Goal: Transaction & Acquisition: Purchase product/service

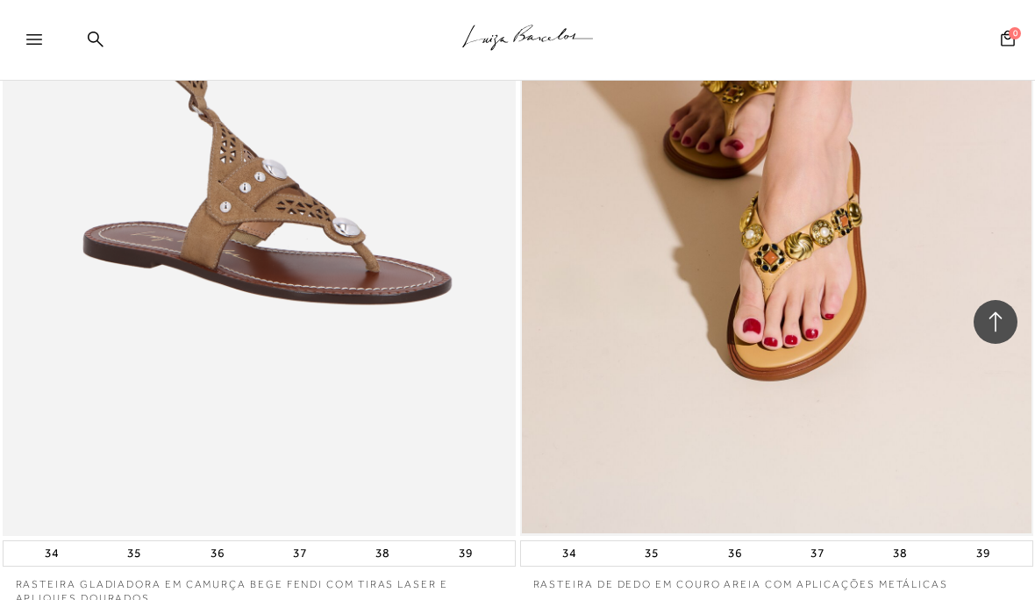
scroll to position [2139, 0]
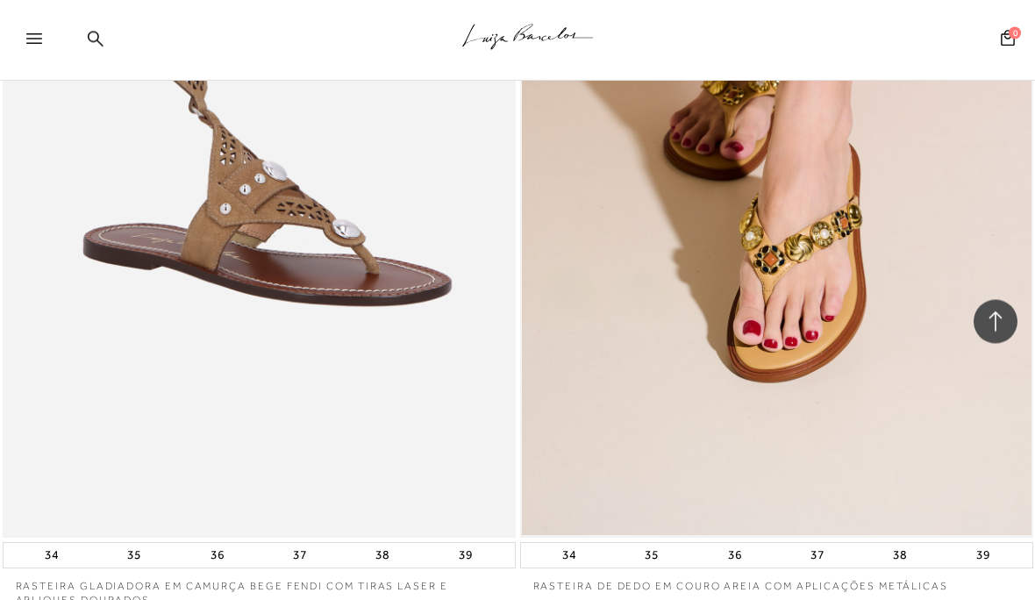
click at [887, 346] on img at bounding box center [777, 153] width 510 height 765
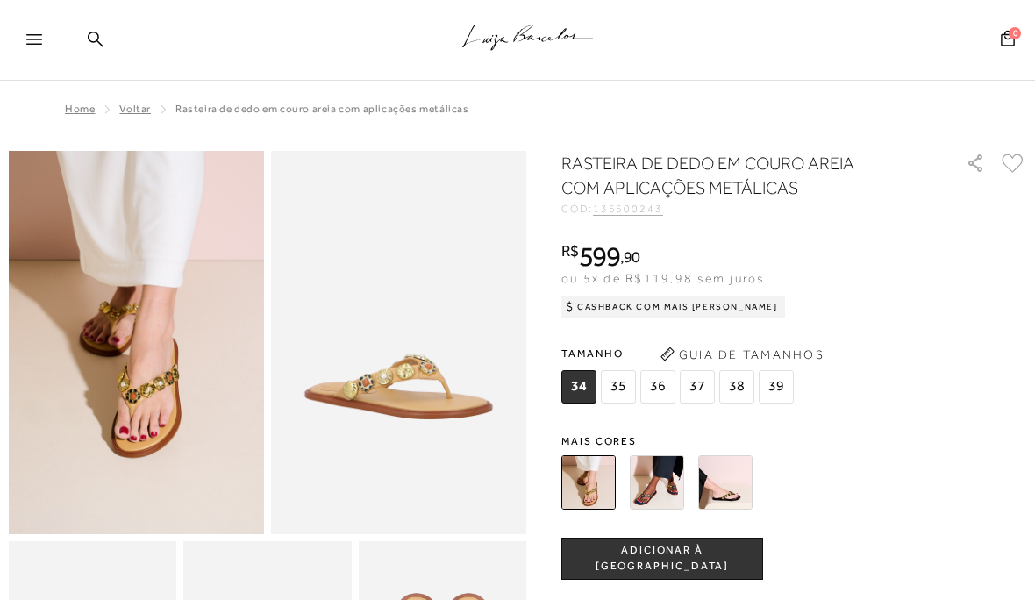
click at [678, 485] on img at bounding box center [657, 482] width 54 height 54
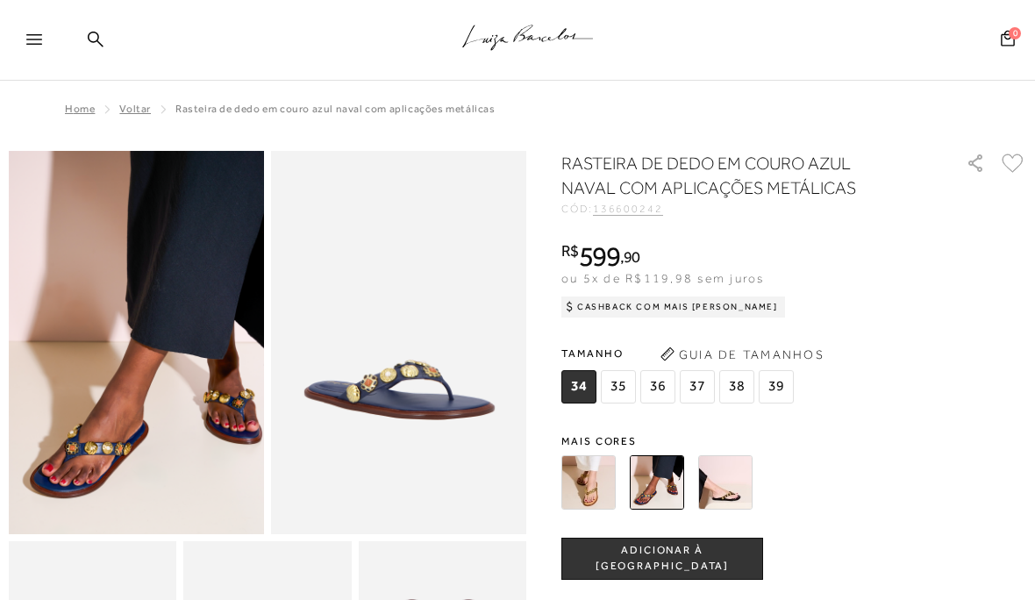
click at [742, 489] on img at bounding box center [725, 482] width 54 height 54
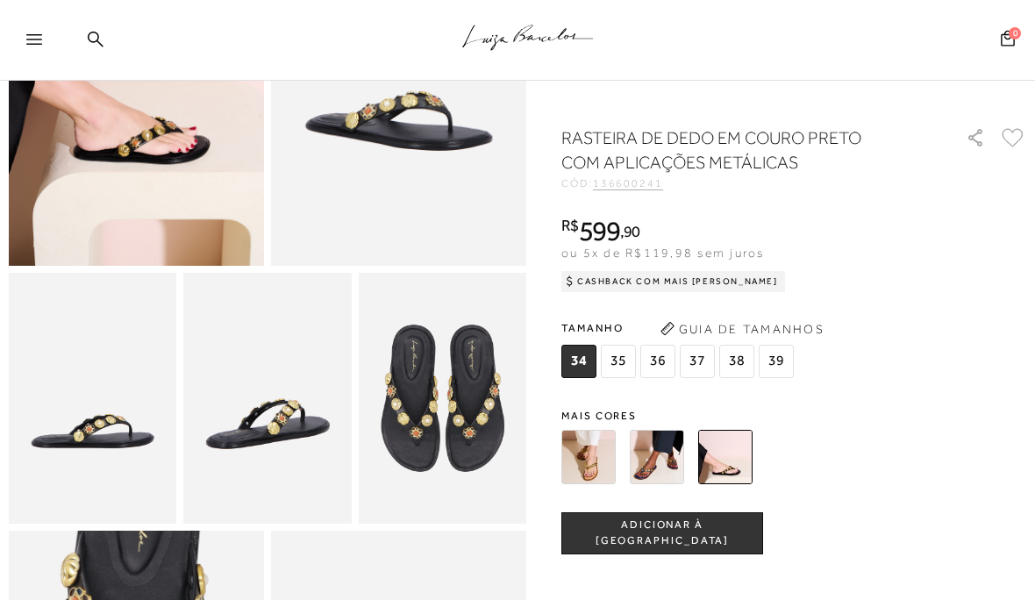
scroll to position [268, 0]
click at [677, 465] on img at bounding box center [657, 457] width 54 height 54
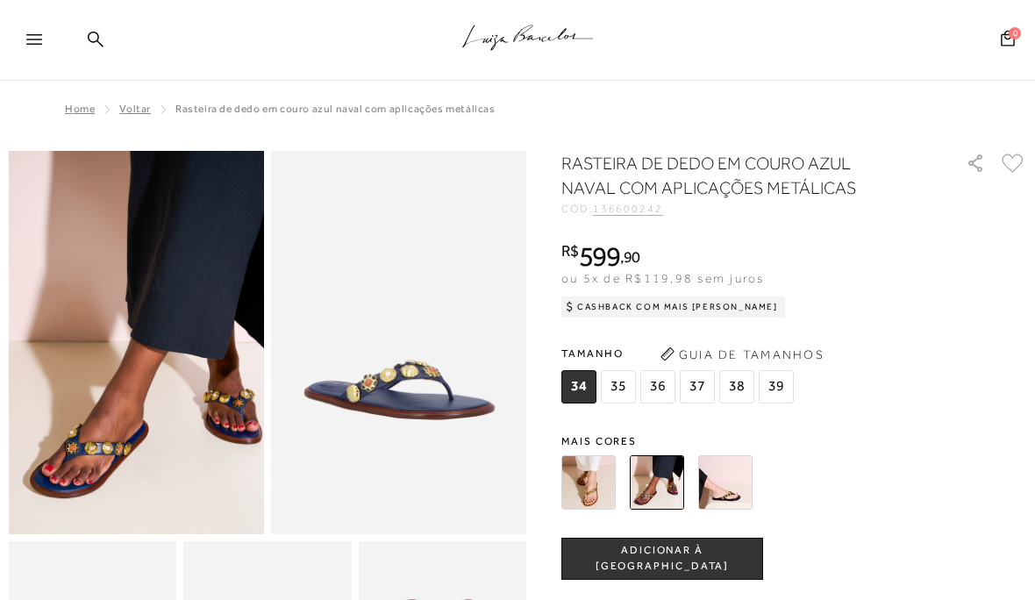
click at [600, 493] on img at bounding box center [589, 482] width 54 height 54
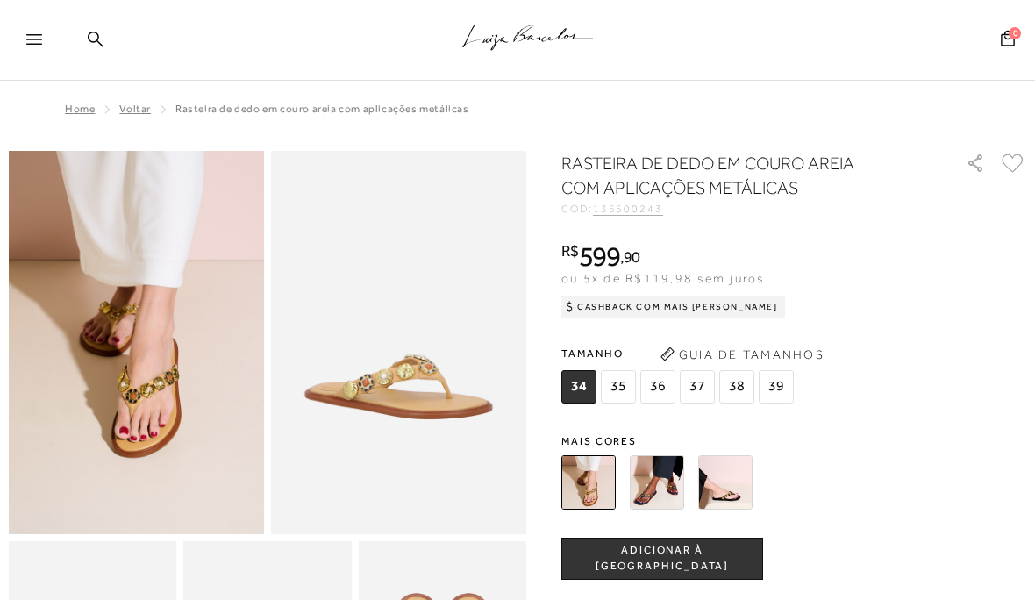
click at [669, 487] on img at bounding box center [657, 482] width 54 height 54
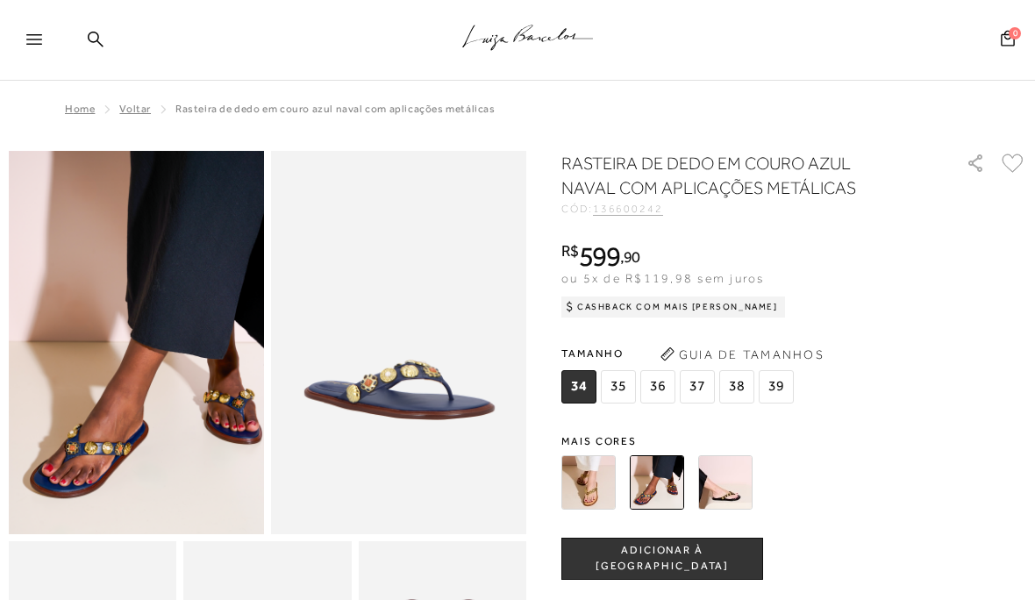
click at [741, 395] on span "38" at bounding box center [737, 386] width 35 height 33
click at [1023, 491] on div at bounding box center [794, 482] width 465 height 65
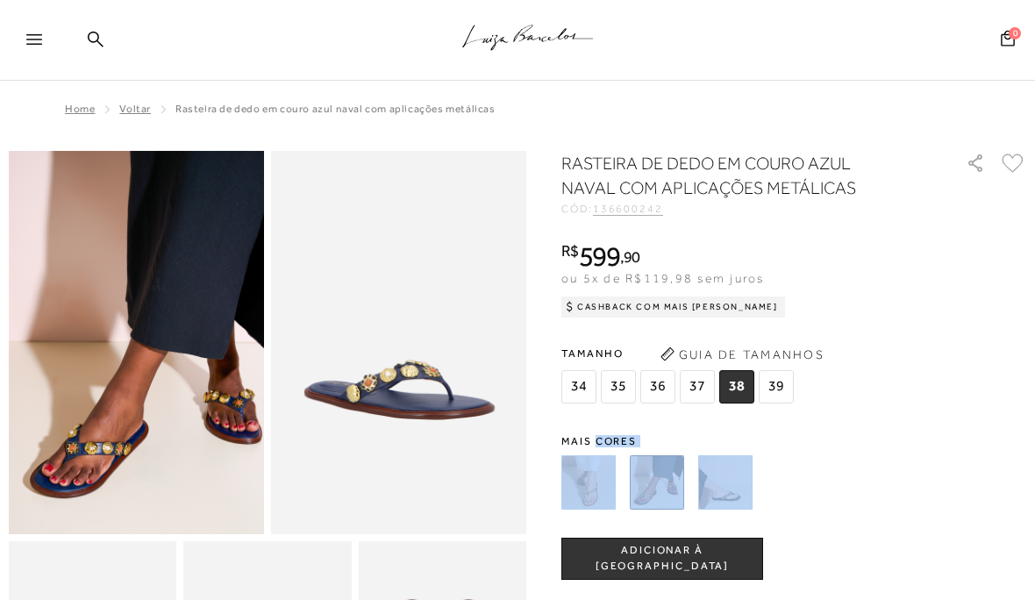
click at [924, 301] on div "R$ 599 , 90 ou 5x de R$119,98 sem juros Cashback com Mais [PERSON_NAME] R$599,90" at bounding box center [794, 277] width 465 height 70
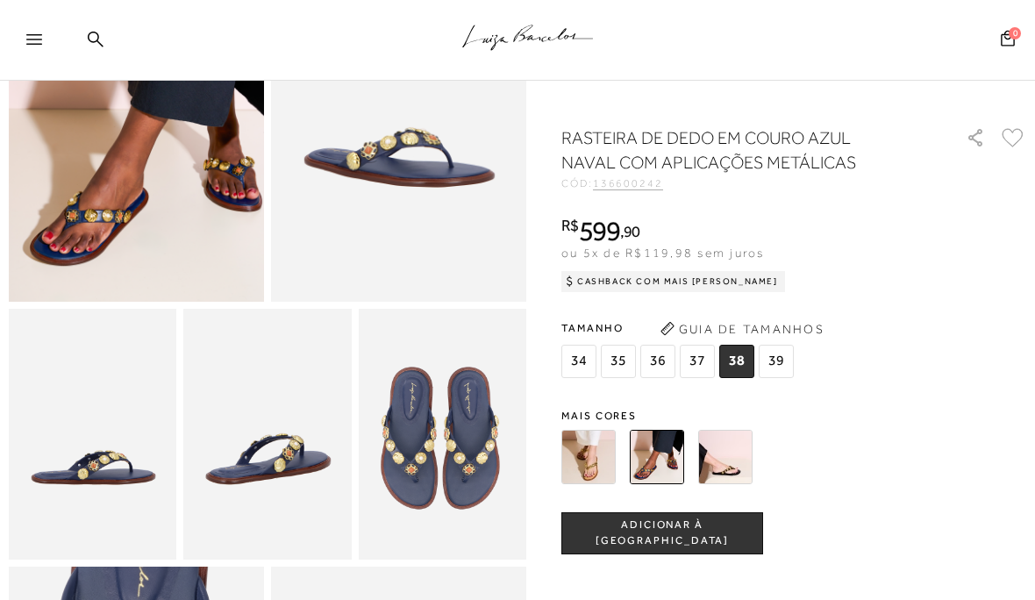
scroll to position [269, 0]
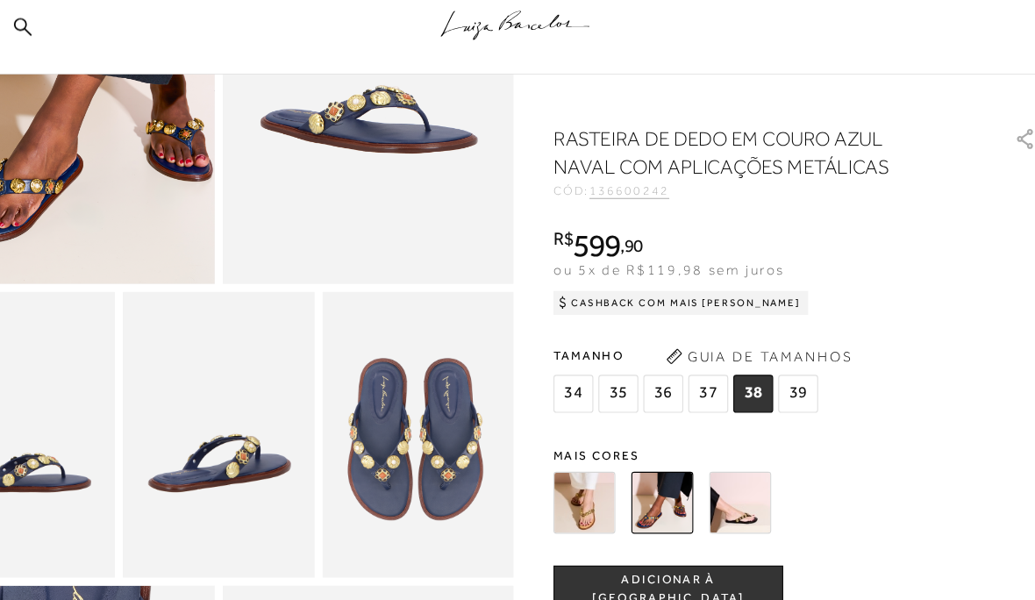
click at [630, 443] on img at bounding box center [657, 457] width 54 height 54
click at [698, 448] on img at bounding box center [725, 457] width 54 height 54
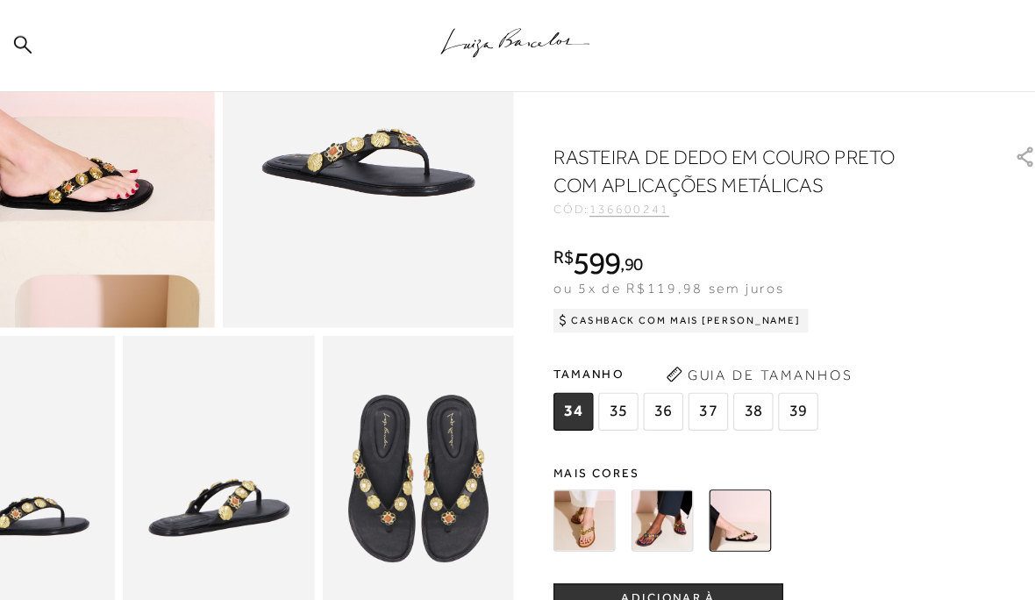
scroll to position [247, 0]
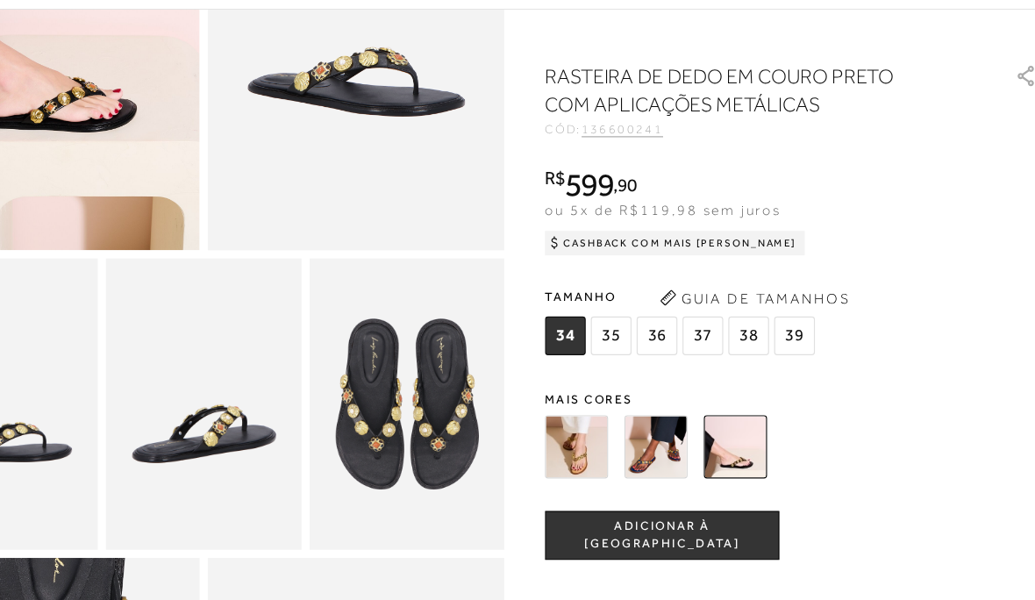
click at [630, 430] on img at bounding box center [657, 457] width 54 height 54
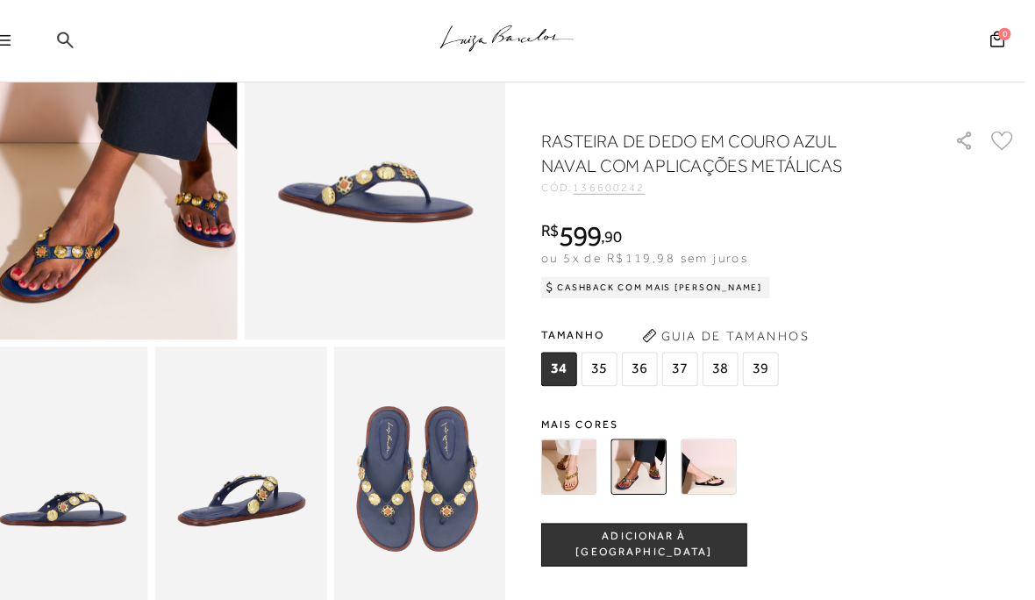
scroll to position [195, 0]
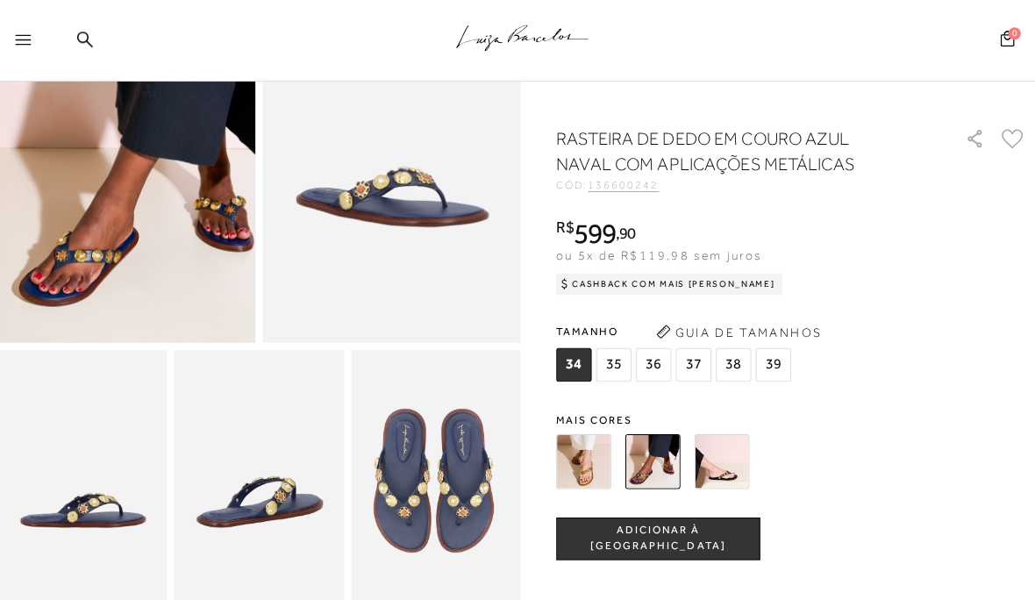
click at [728, 453] on img at bounding box center [725, 457] width 54 height 54
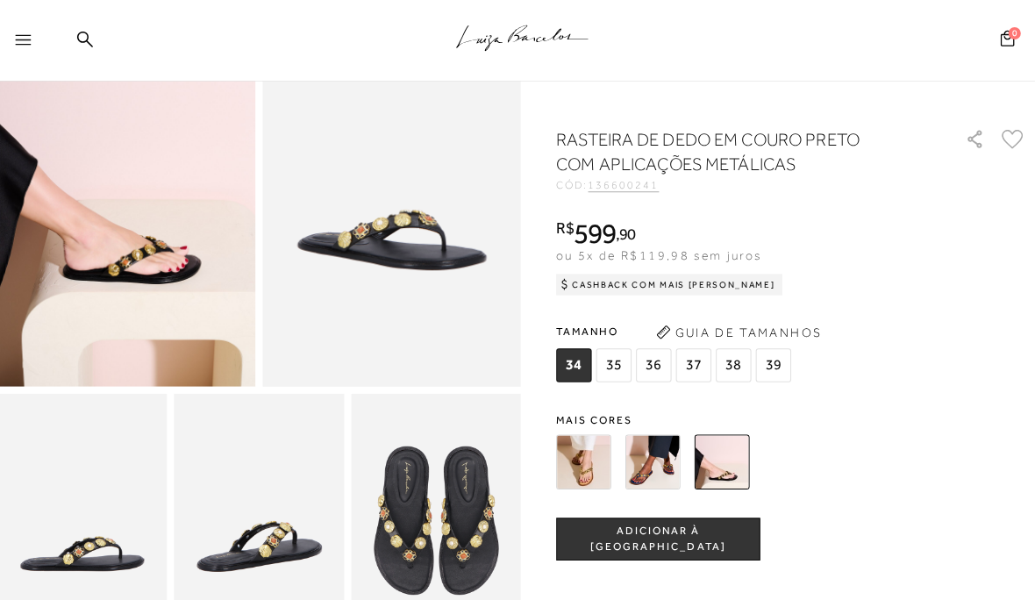
scroll to position [197, 0]
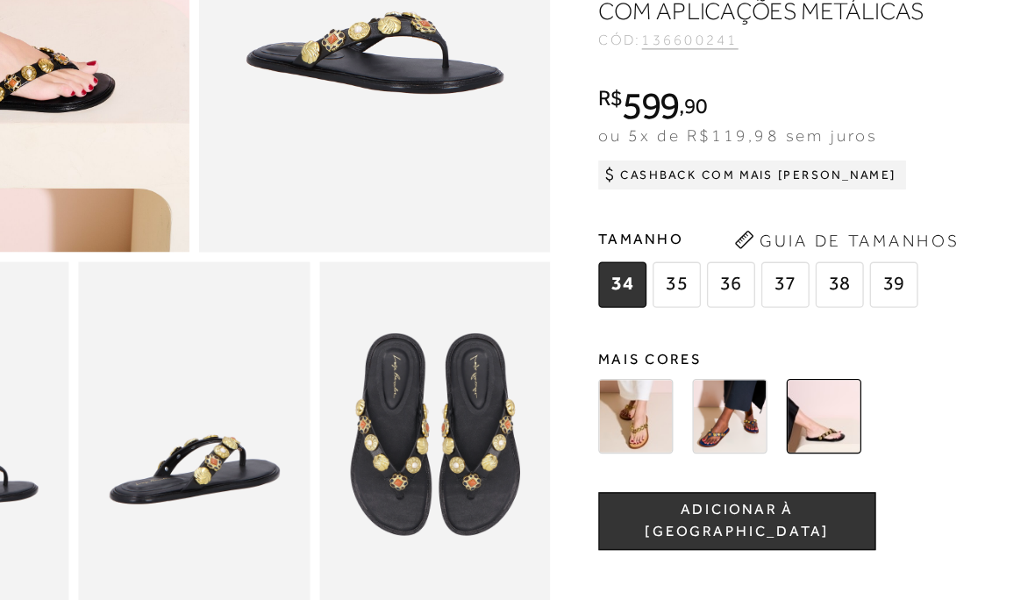
click at [562, 430] on img at bounding box center [589, 457] width 54 height 54
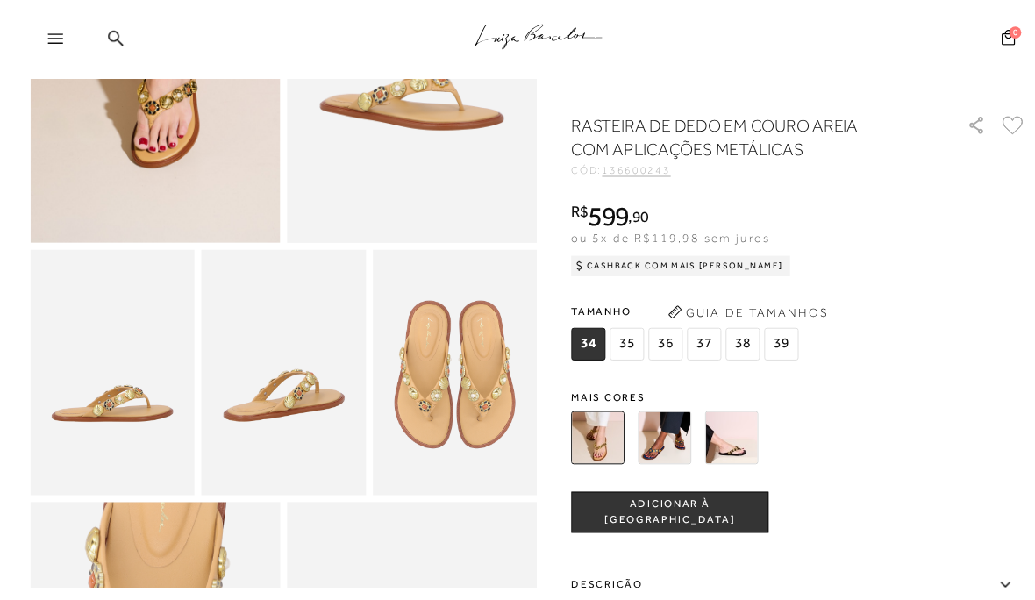
scroll to position [328, 0]
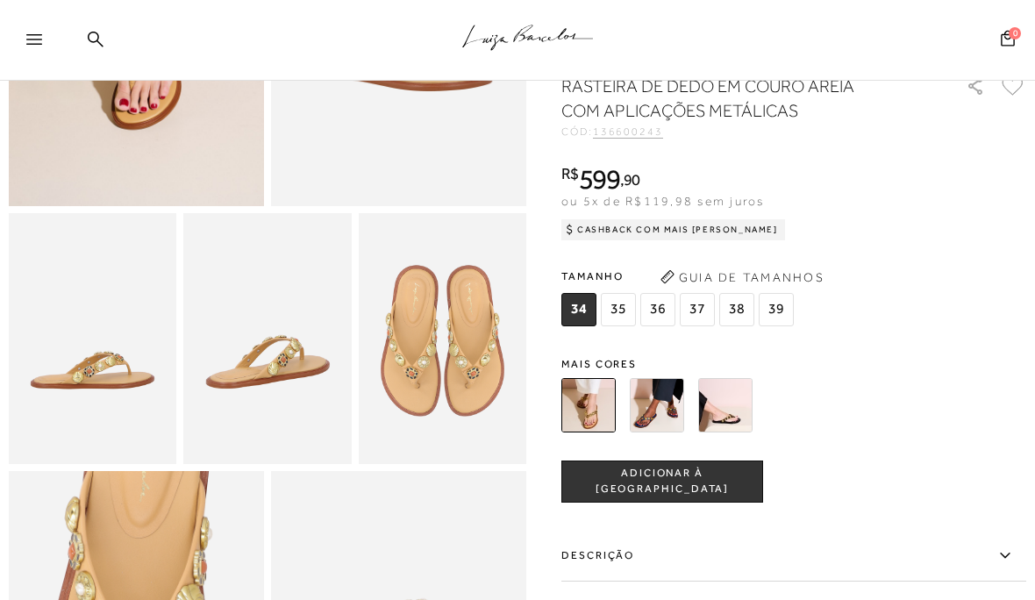
click at [669, 419] on img at bounding box center [657, 405] width 54 height 54
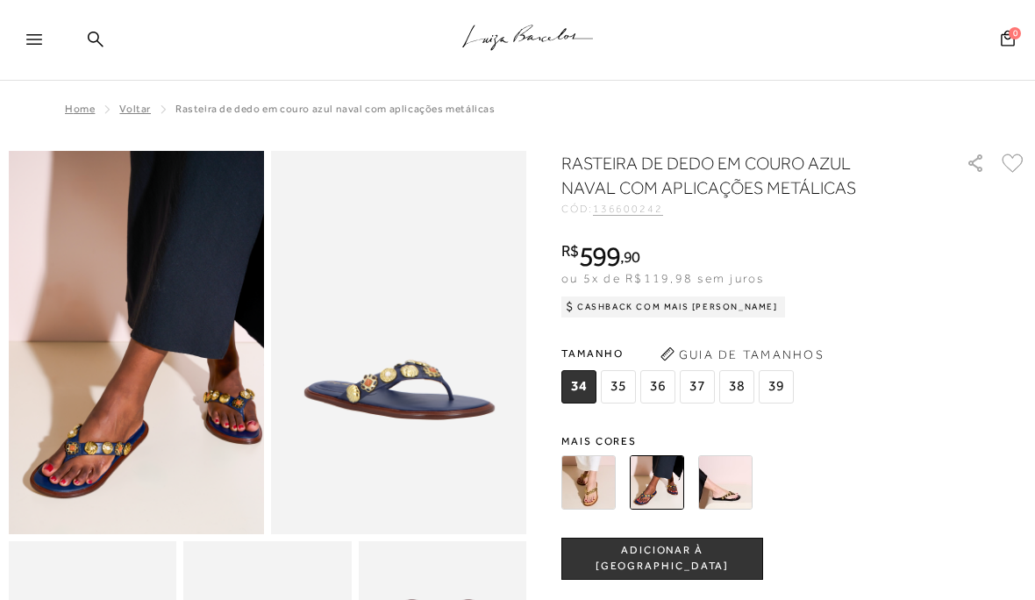
click at [741, 389] on span "38" at bounding box center [737, 386] width 35 height 33
click at [713, 562] on span "ADICIONAR À [GEOGRAPHIC_DATA]" at bounding box center [662, 558] width 200 height 31
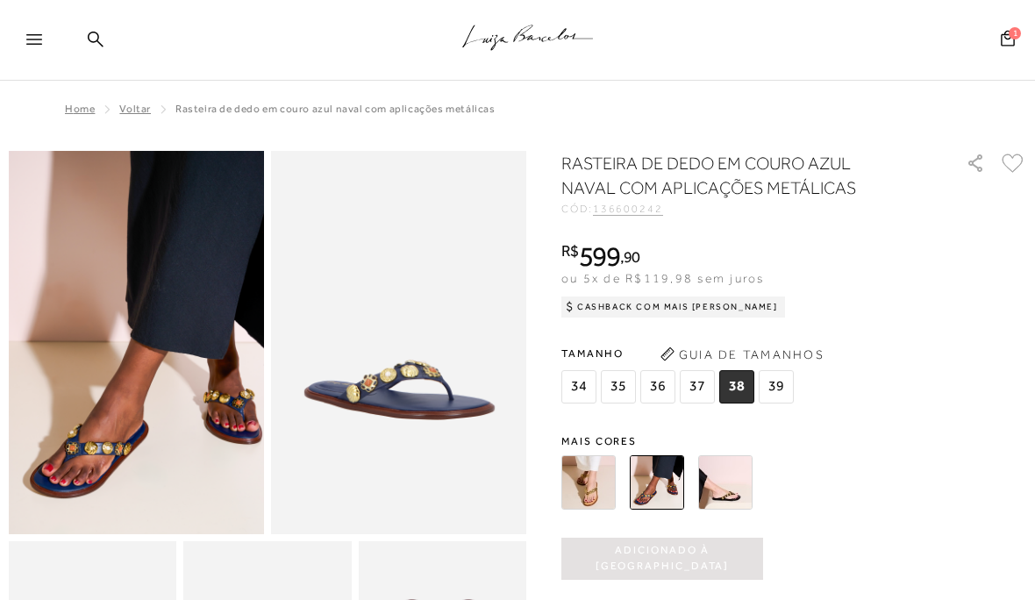
click at [953, 494] on div at bounding box center [773, 482] width 434 height 65
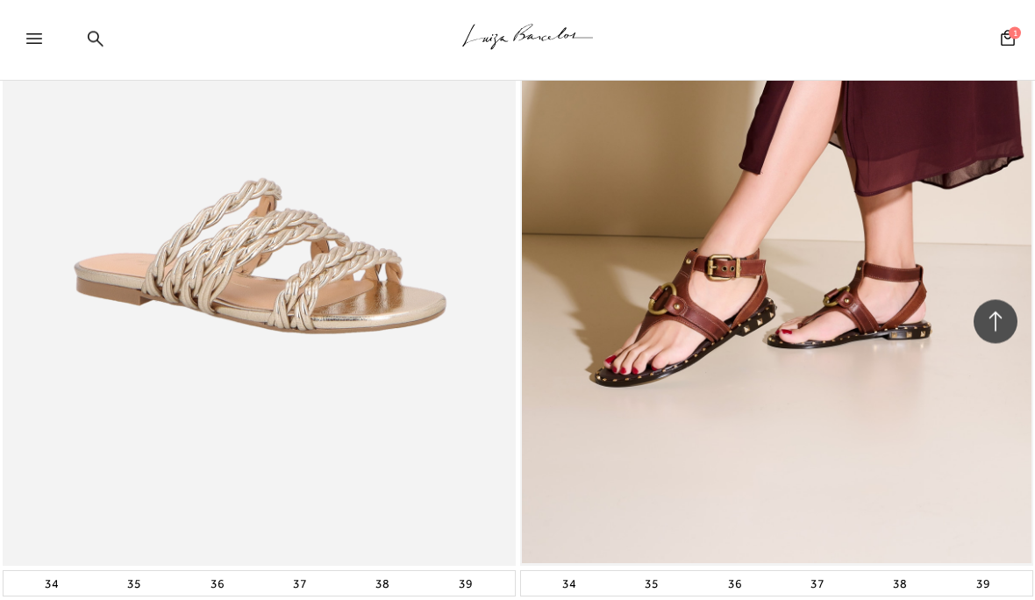
scroll to position [2995, 0]
click at [372, 260] on img at bounding box center [259, 182] width 510 height 765
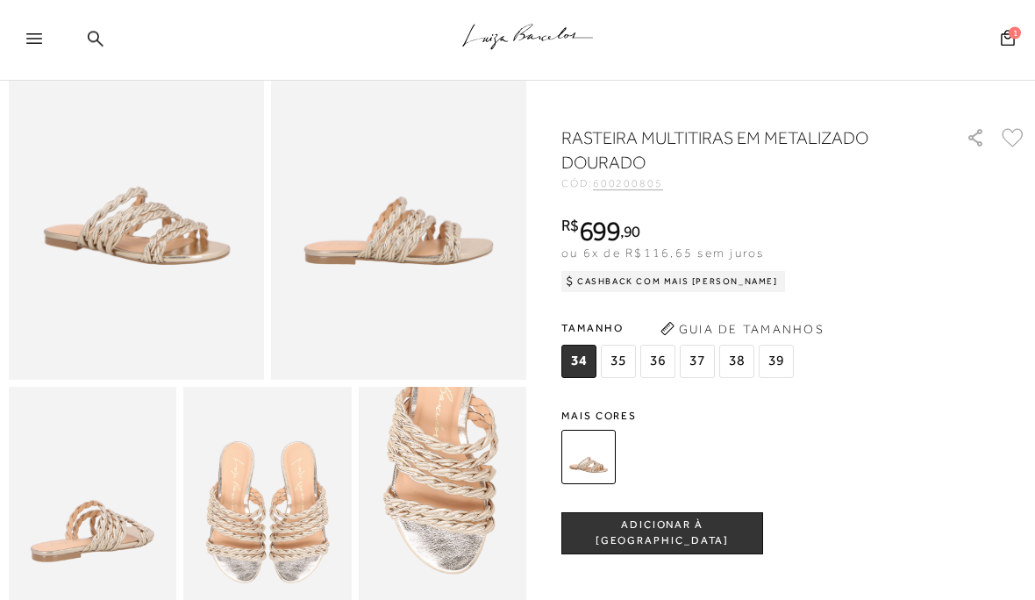
scroll to position [155, 0]
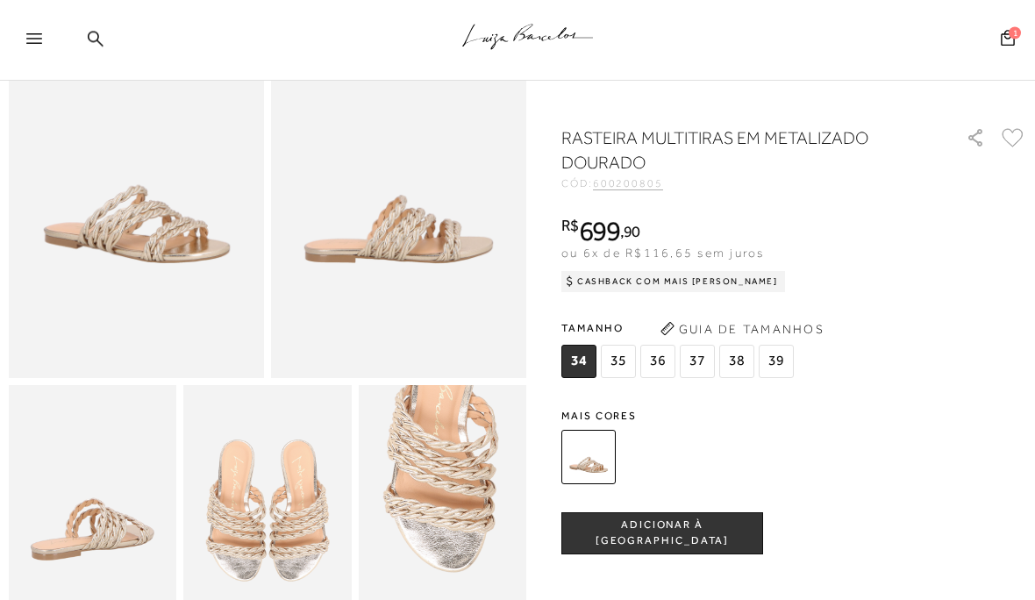
click at [606, 459] on img at bounding box center [589, 457] width 54 height 54
click at [599, 453] on img at bounding box center [589, 457] width 54 height 54
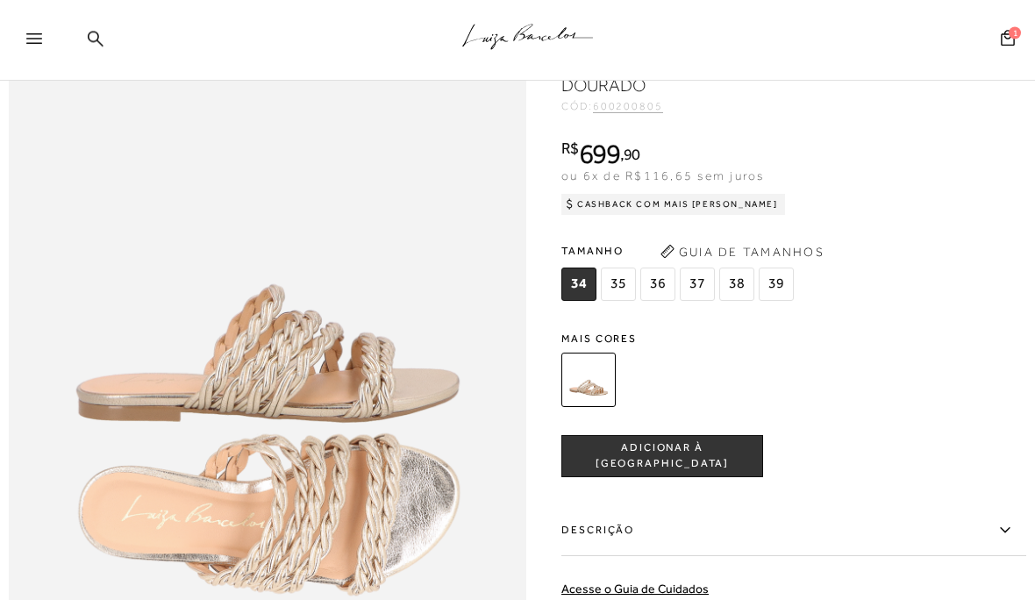
scroll to position [748, 0]
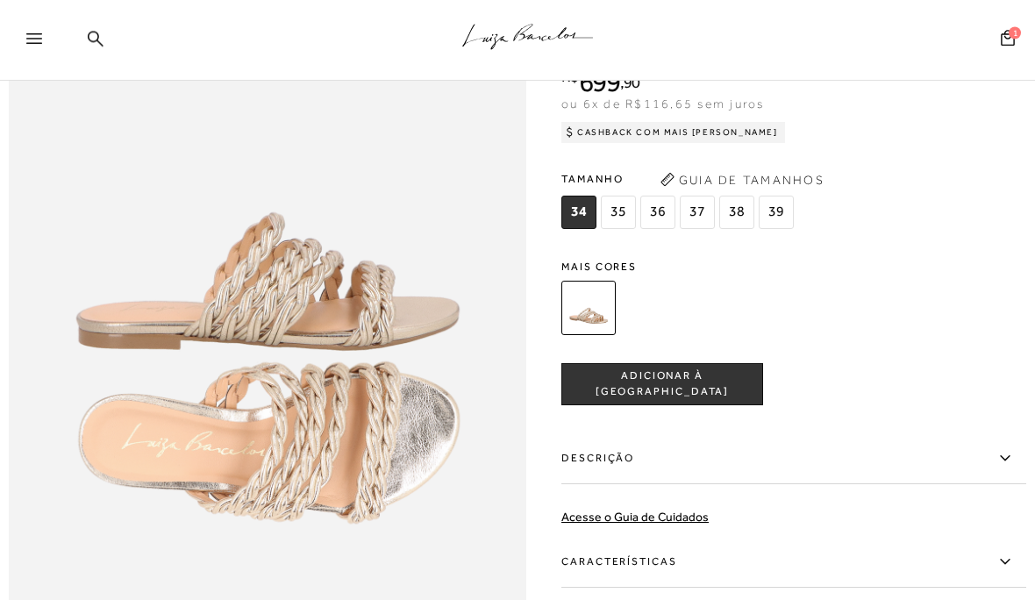
click at [739, 214] on span "38" at bounding box center [737, 212] width 35 height 33
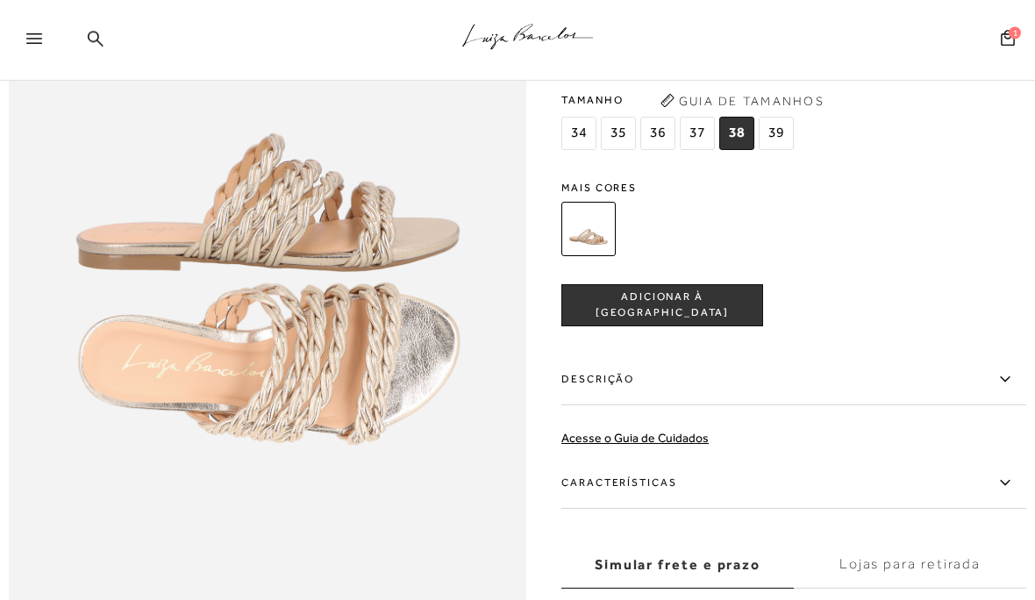
scroll to position [900, 0]
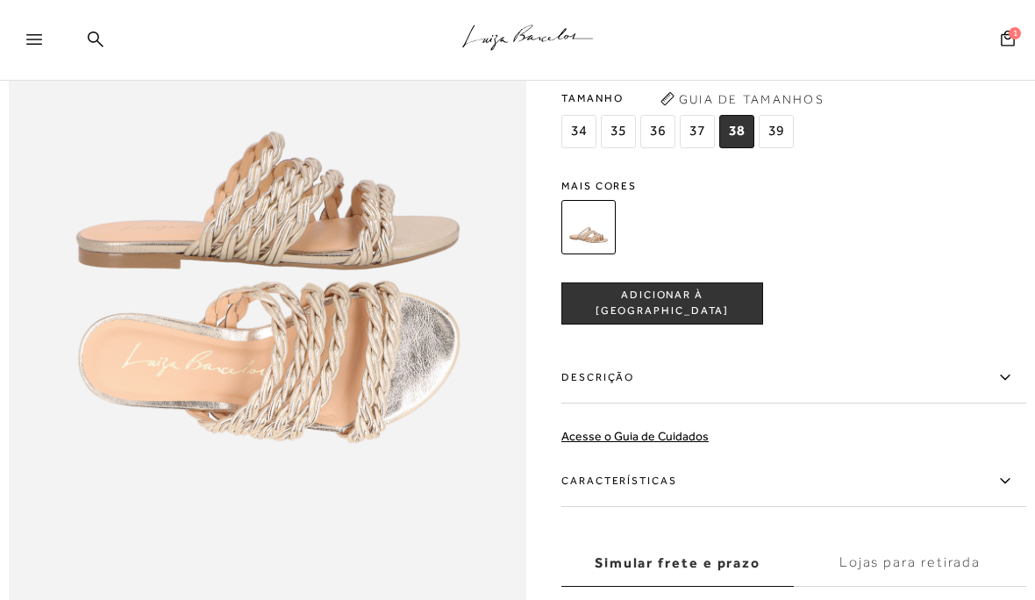
click at [727, 307] on span "ADICIONAR À [GEOGRAPHIC_DATA]" at bounding box center [662, 303] width 200 height 31
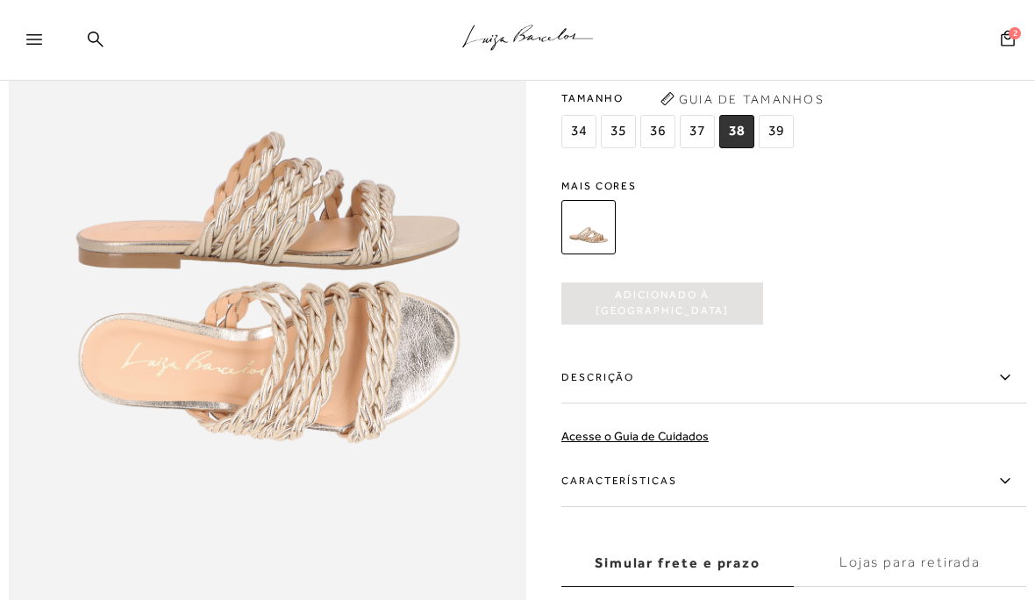
scroll to position [0, 0]
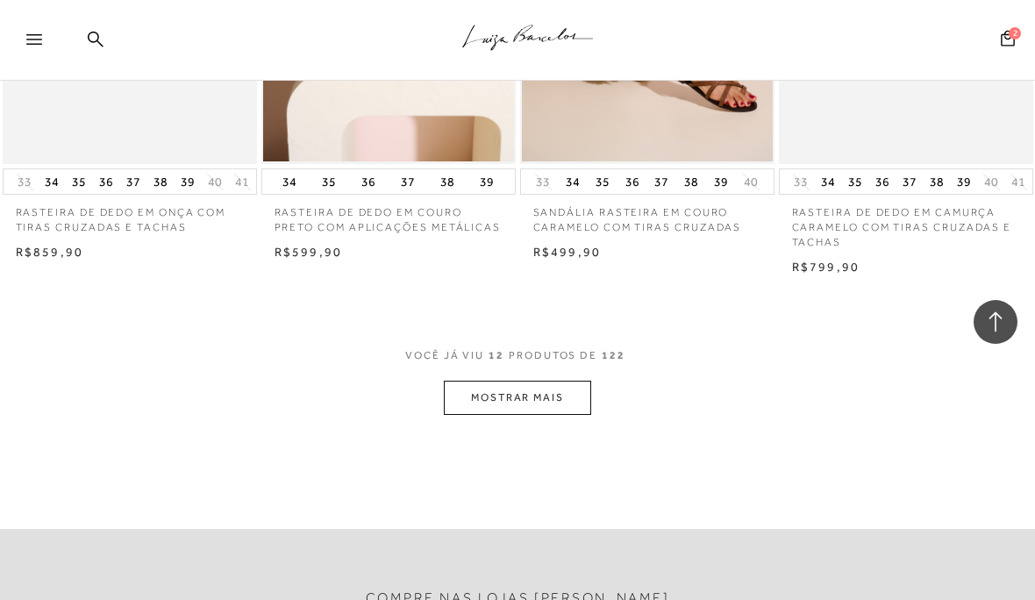
scroll to position [1421, 0]
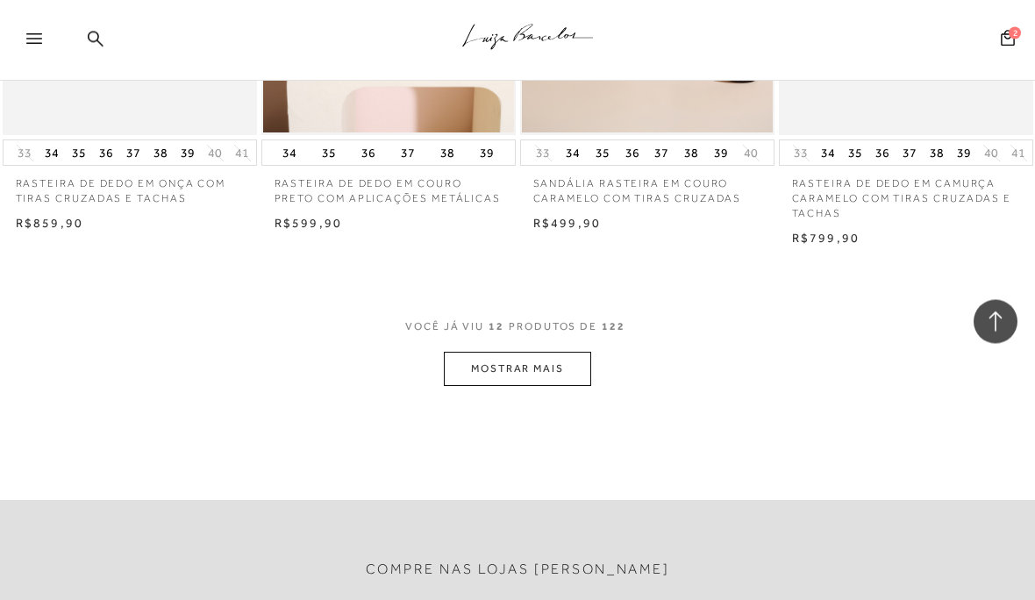
click at [577, 359] on button "MOSTRAR MAIS" at bounding box center [517, 370] width 147 height 34
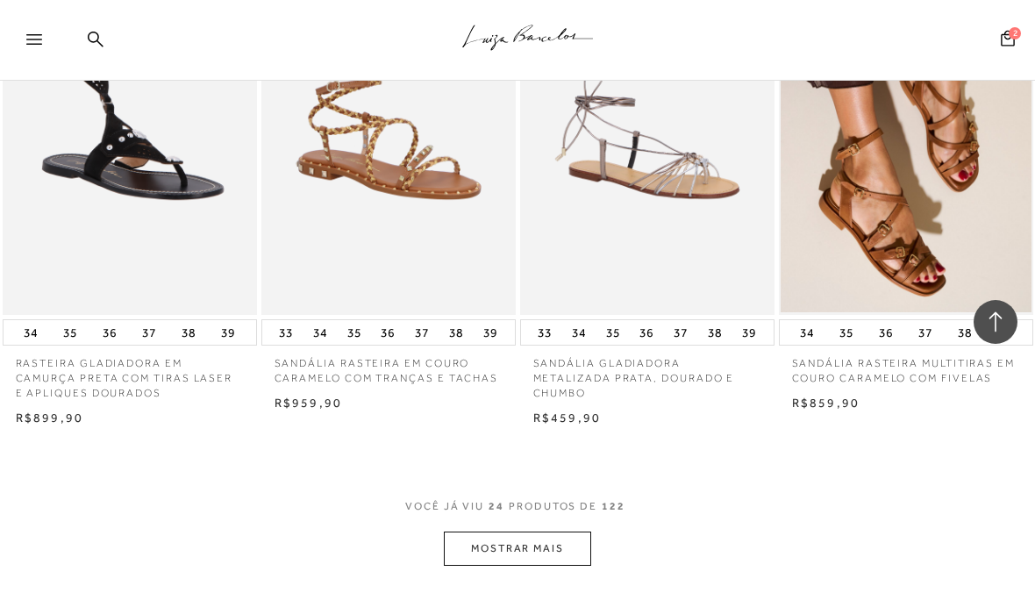
scroll to position [2779, 0]
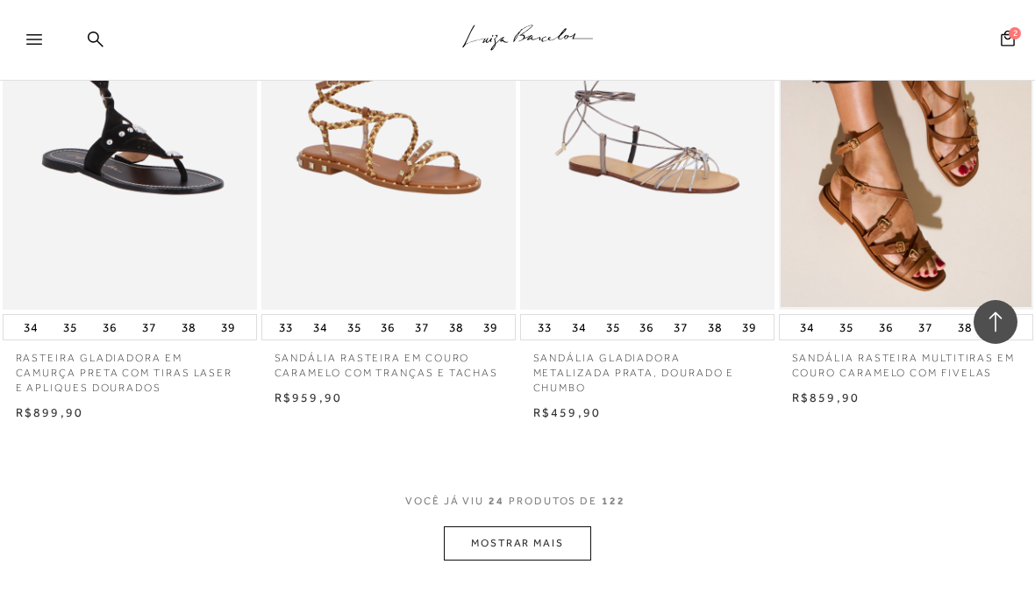
click at [579, 527] on button "MOSTRAR MAIS" at bounding box center [517, 544] width 147 height 34
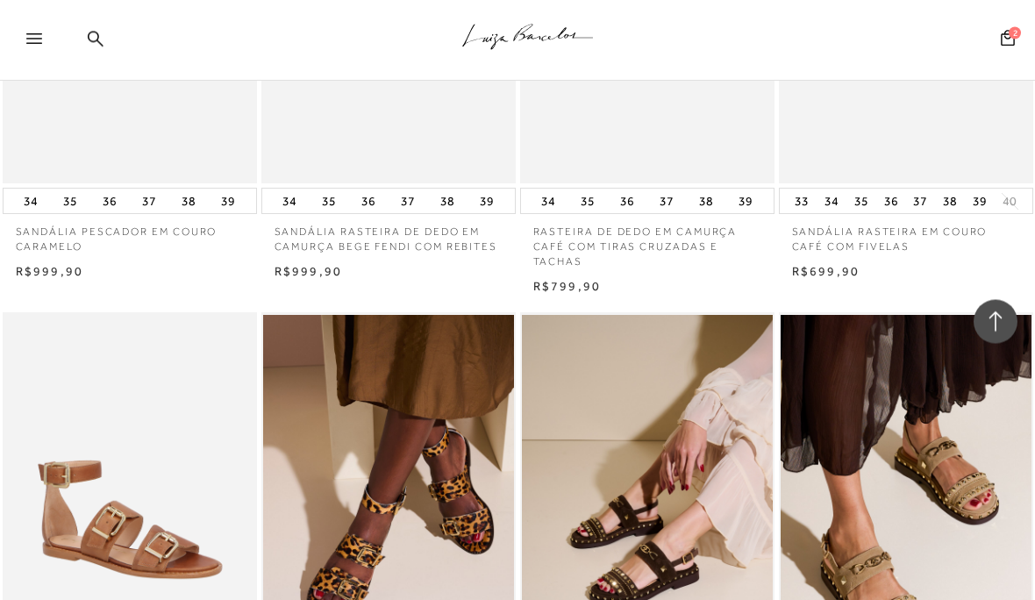
scroll to position [3927, 0]
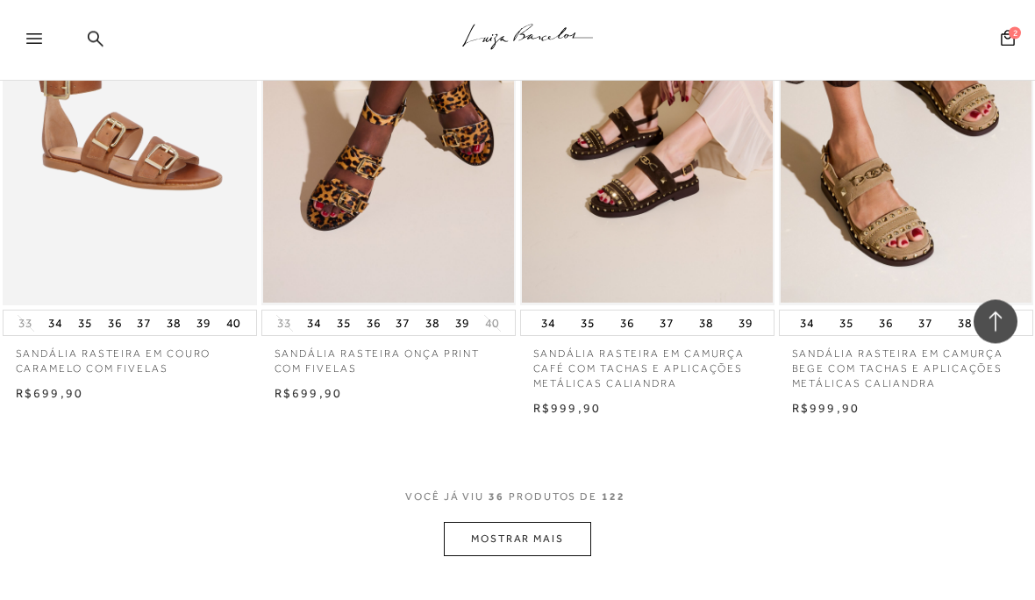
click at [571, 523] on button "MOSTRAR MAIS" at bounding box center [517, 540] width 147 height 34
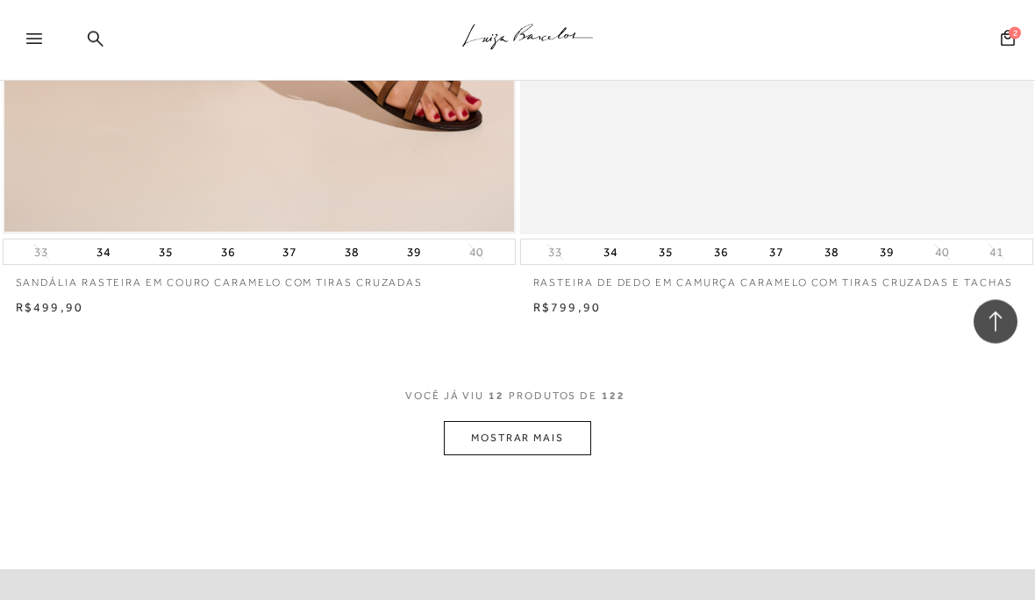
scroll to position [5068, 0]
click at [555, 428] on button "MOSTRAR MAIS" at bounding box center [517, 437] width 147 height 34
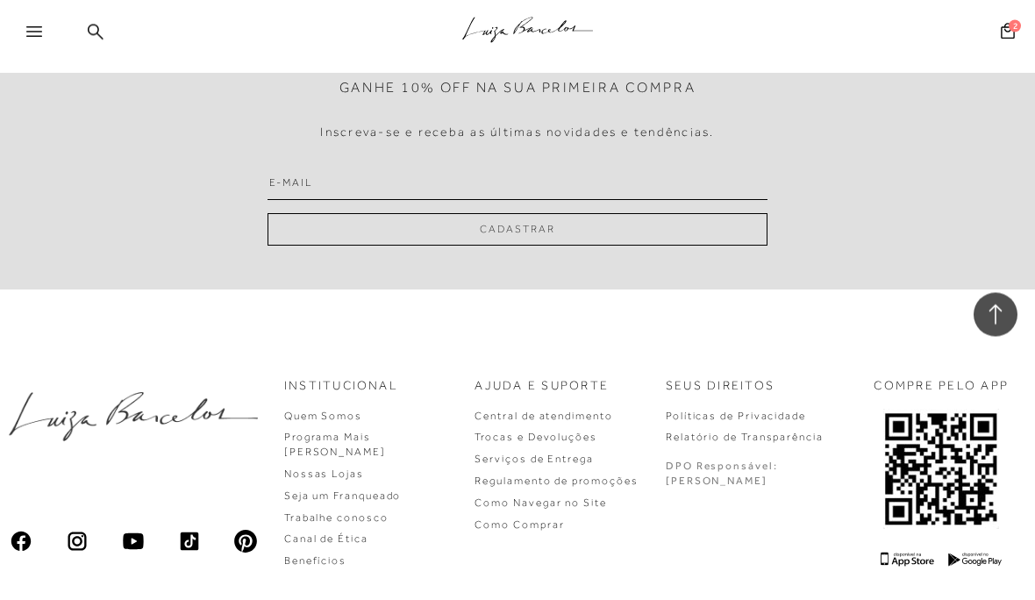
scroll to position [5815, 0]
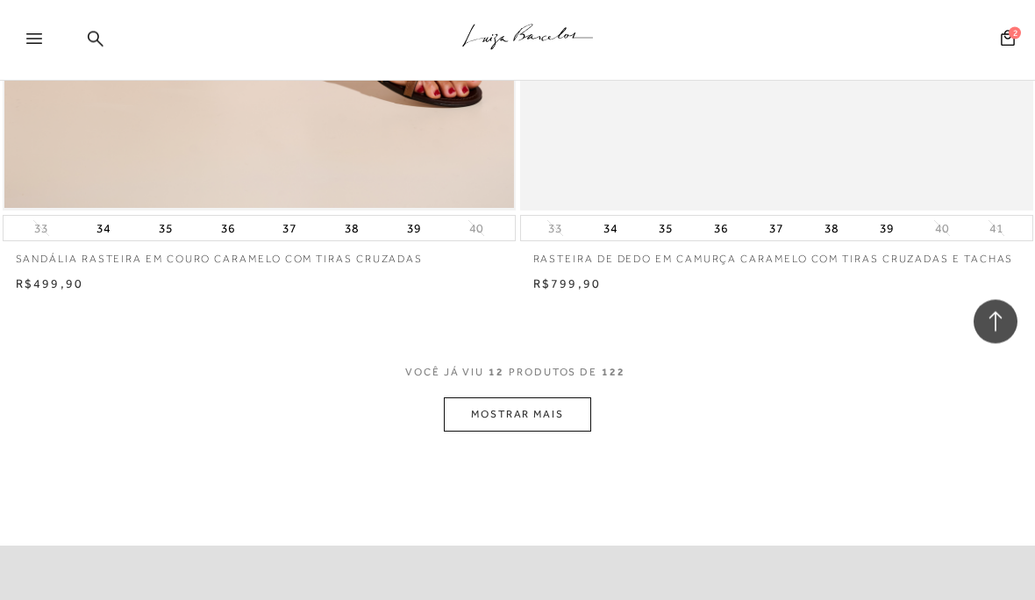
click at [579, 408] on button "MOSTRAR MAIS" at bounding box center [517, 415] width 147 height 34
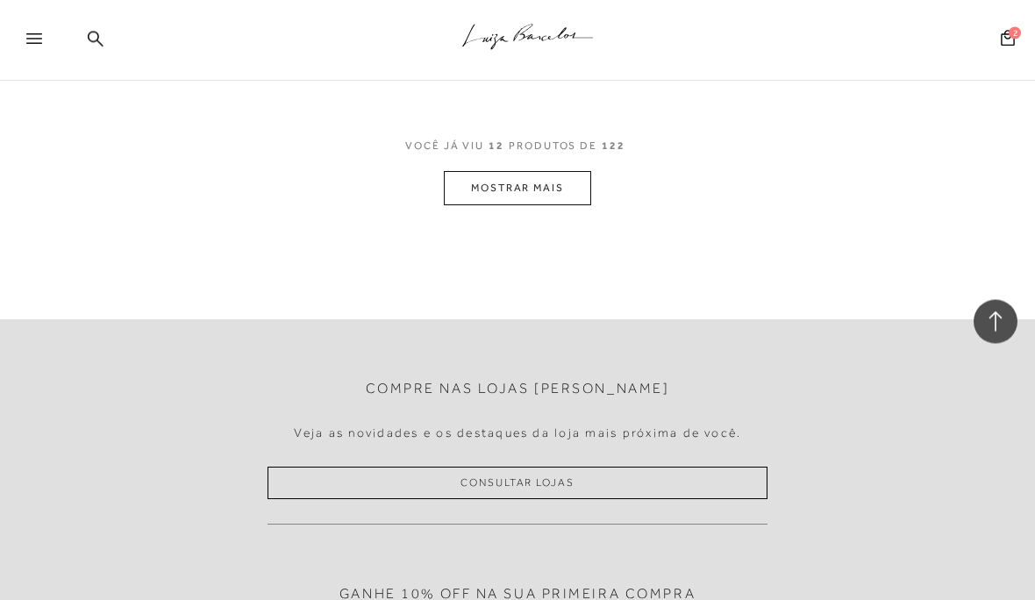
scroll to position [5317, 0]
click at [563, 183] on button "MOSTRAR MAIS" at bounding box center [517, 188] width 147 height 34
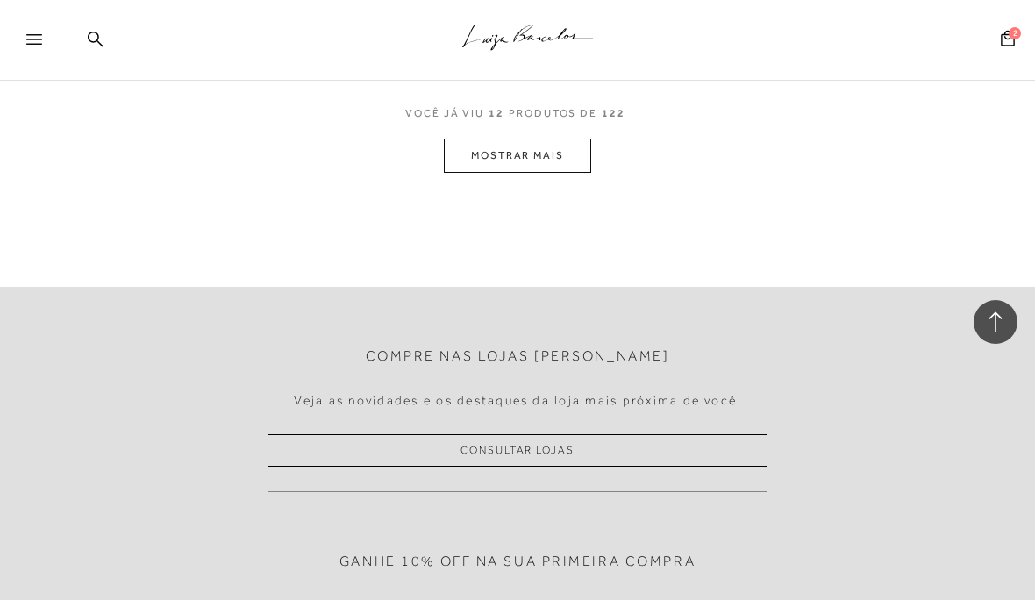
scroll to position [5334, 0]
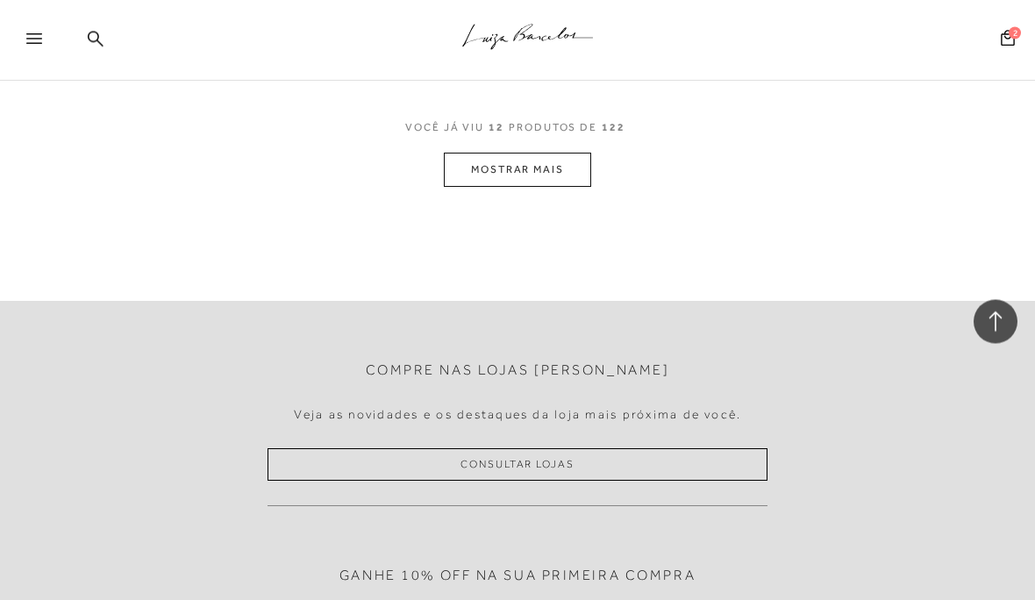
click at [563, 169] on button "MOSTRAR MAIS" at bounding box center [517, 171] width 147 height 34
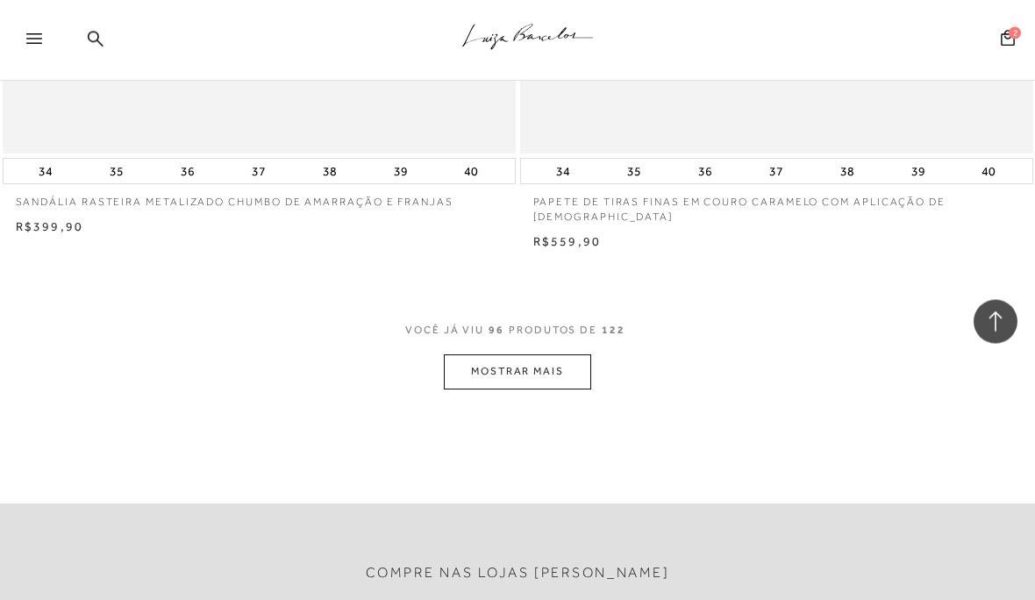
scroll to position [10395, 0]
click at [561, 354] on button "MOSTRAR MAIS" at bounding box center [517, 371] width 147 height 34
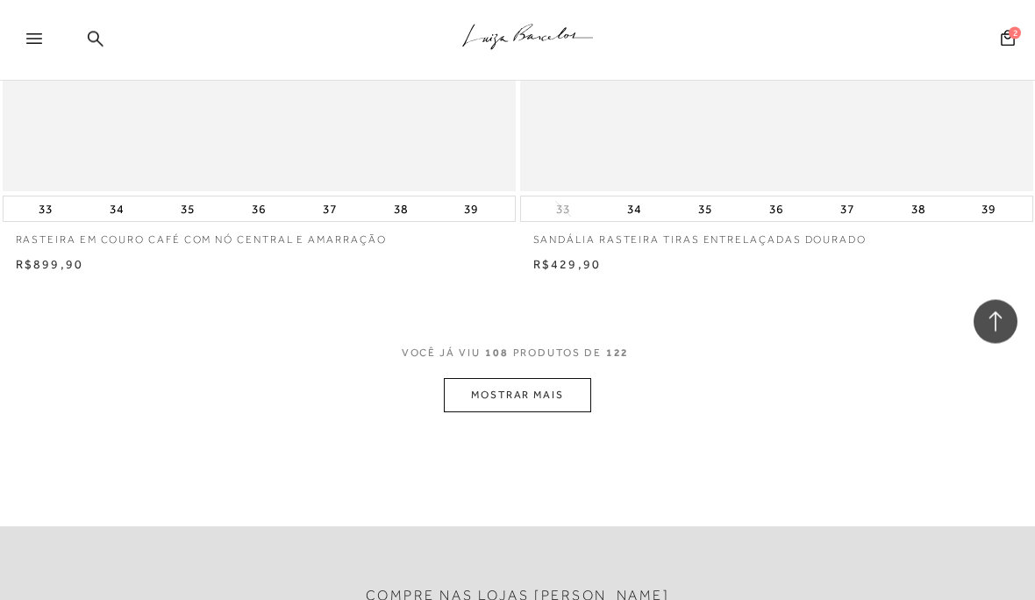
scroll to position [15603, 0]
click at [572, 378] on button "MOSTRAR MAIS" at bounding box center [517, 395] width 147 height 34
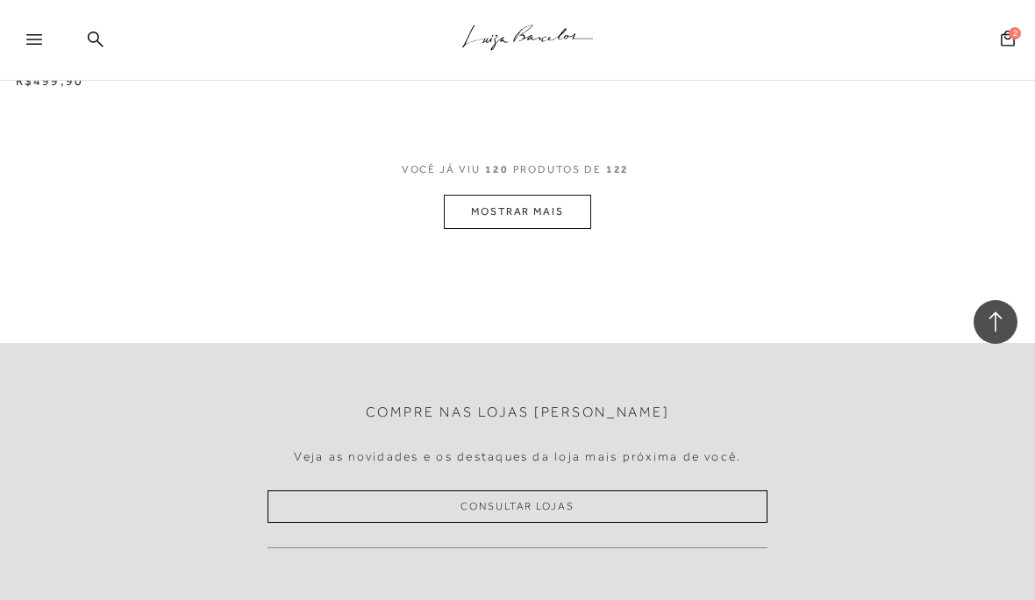
scroll to position [21014, 0]
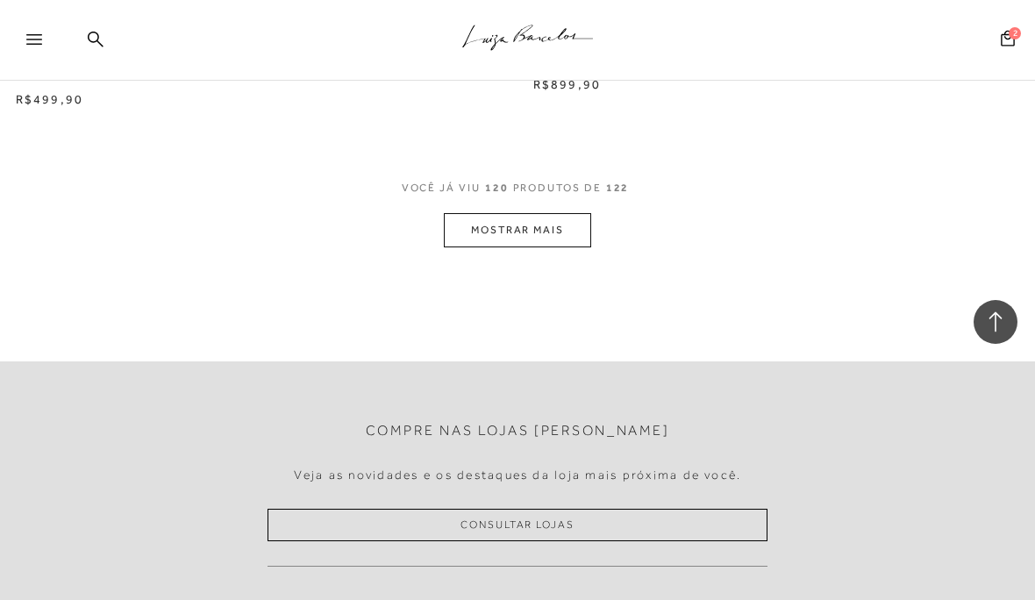
click at [568, 213] on button "MOSTRAR MAIS" at bounding box center [517, 230] width 147 height 34
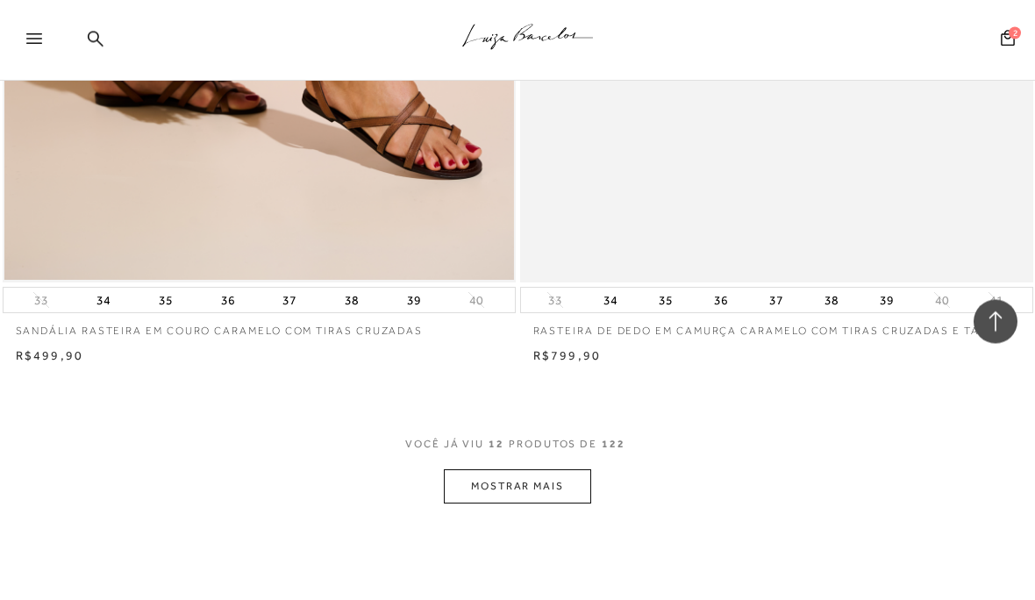
scroll to position [5018, 0]
click at [563, 480] on button "MOSTRAR MAIS" at bounding box center [517, 486] width 147 height 34
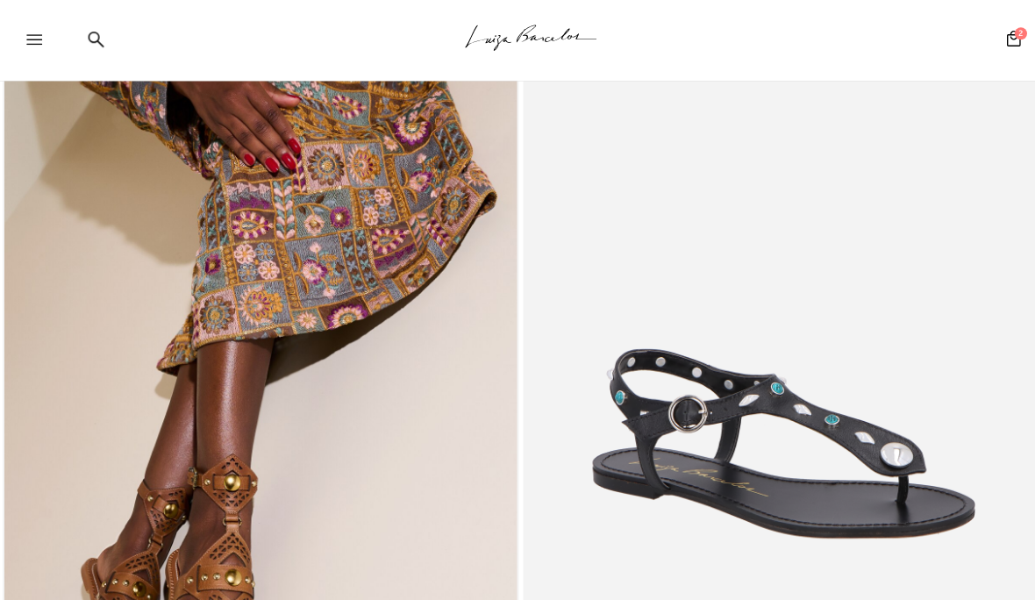
scroll to position [0, 0]
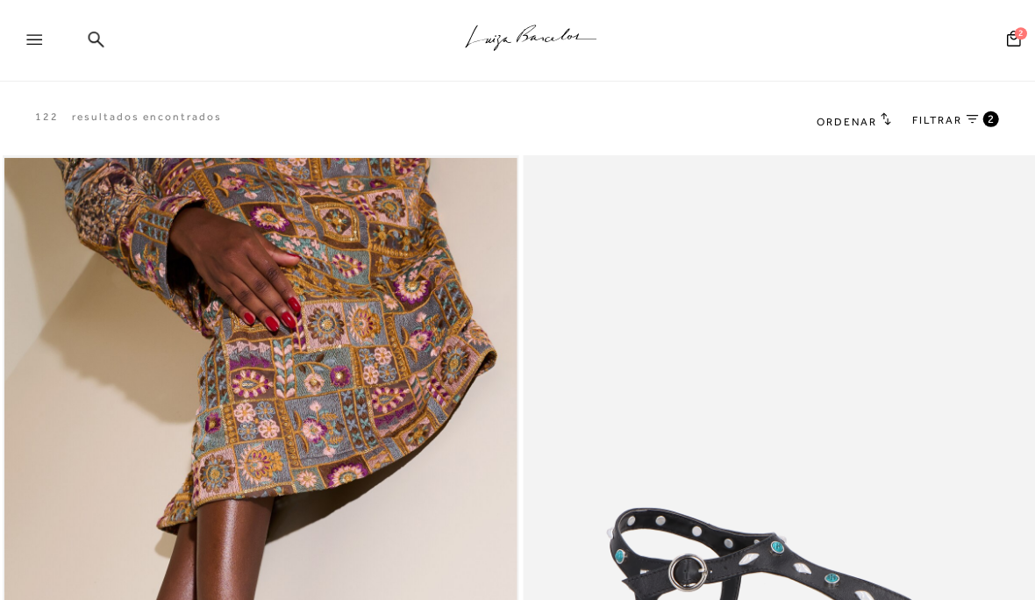
click at [27, 41] on icon at bounding box center [34, 39] width 16 height 11
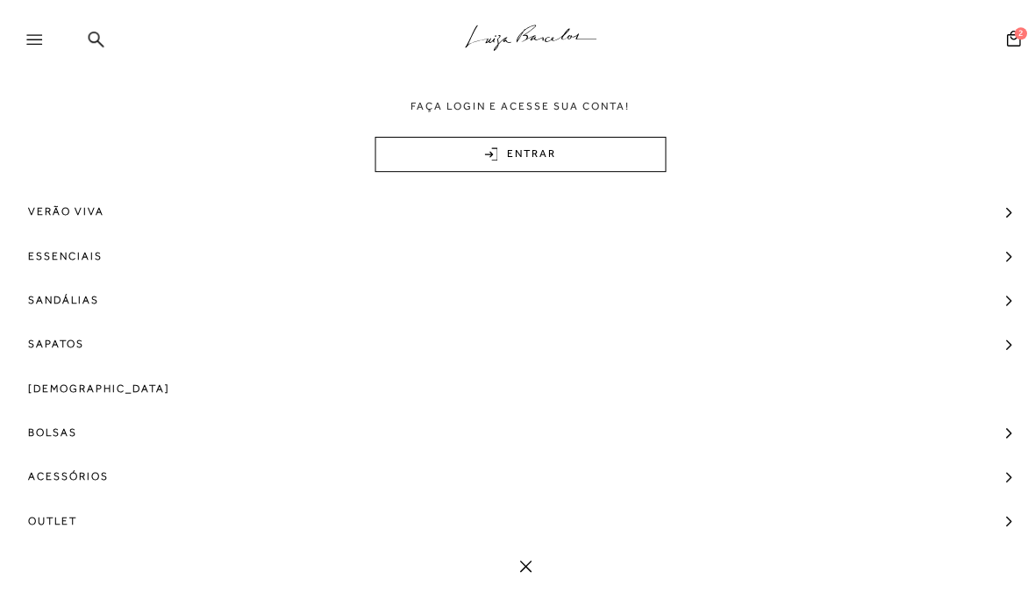
click at [46, 310] on span "Sandálias" at bounding box center [63, 298] width 70 height 44
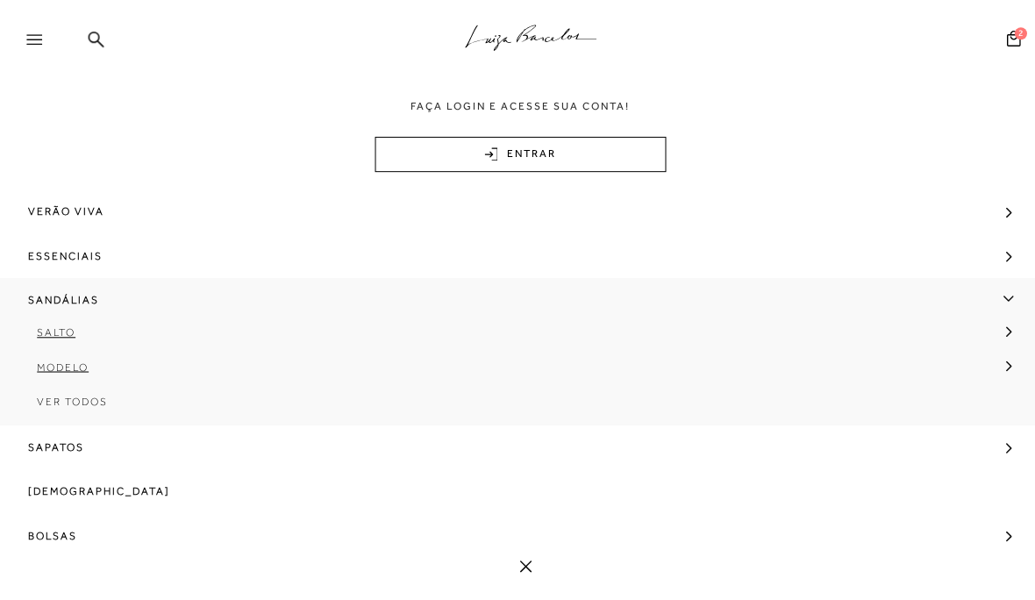
click at [46, 482] on span "[DEMOGRAPHIC_DATA]" at bounding box center [98, 489] width 141 height 44
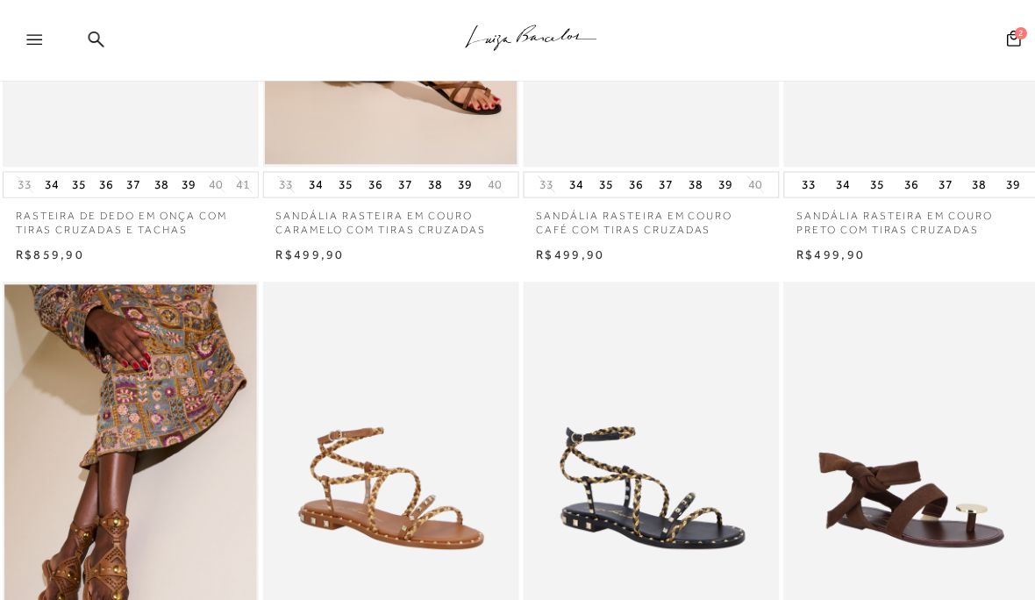
scroll to position [340, 0]
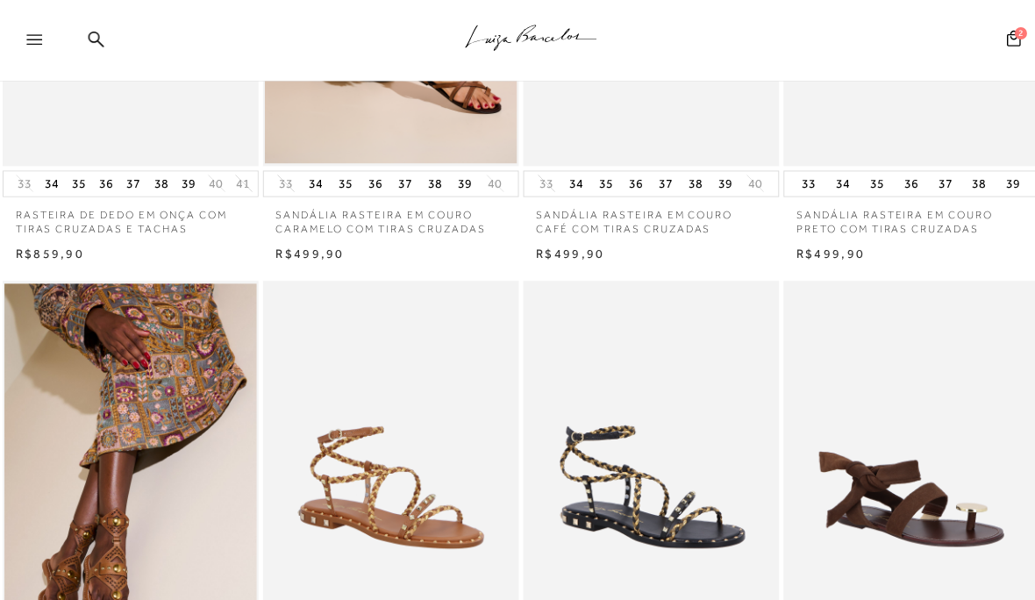
click at [983, 462] on img at bounding box center [907, 470] width 253 height 382
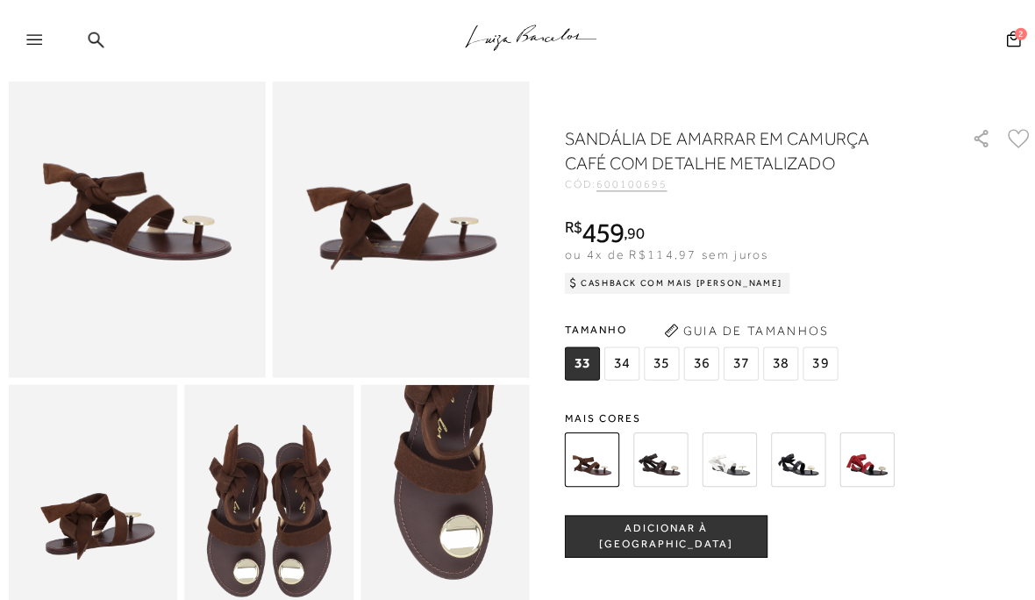
scroll to position [230, 0]
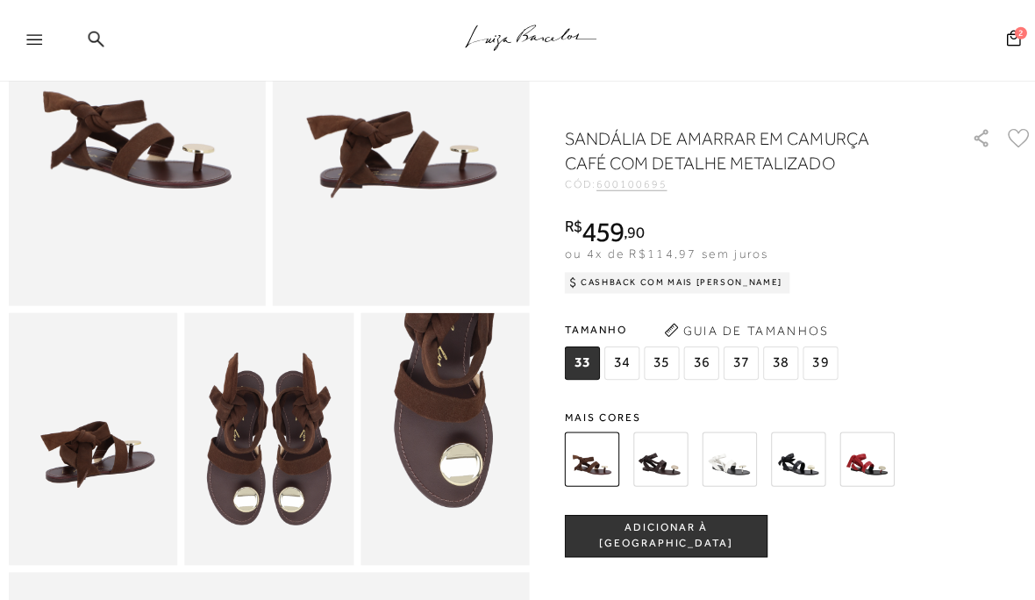
click at [665, 460] on img at bounding box center [657, 457] width 54 height 54
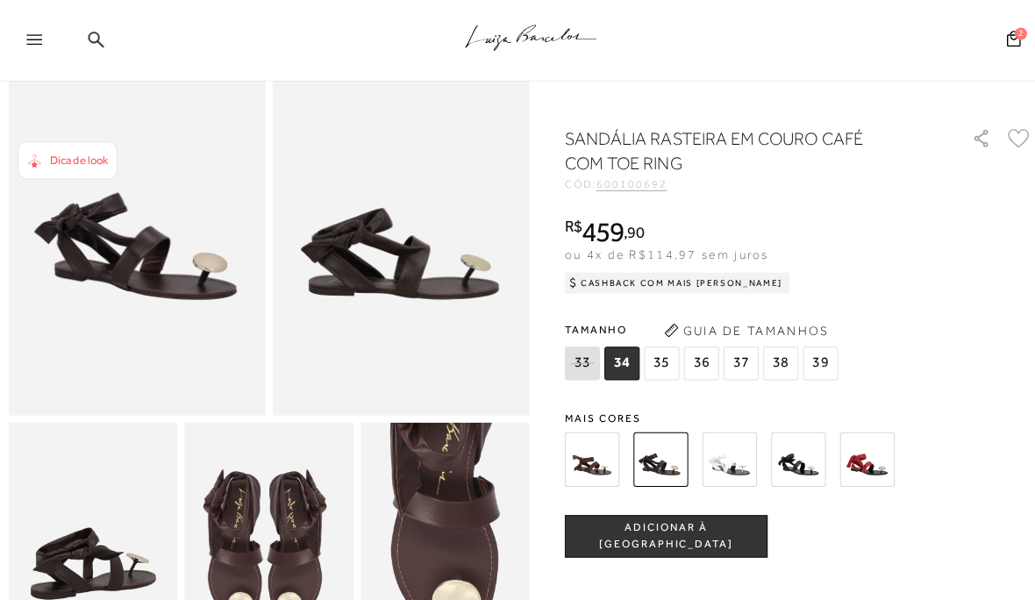
click at [747, 462] on img at bounding box center [725, 457] width 54 height 54
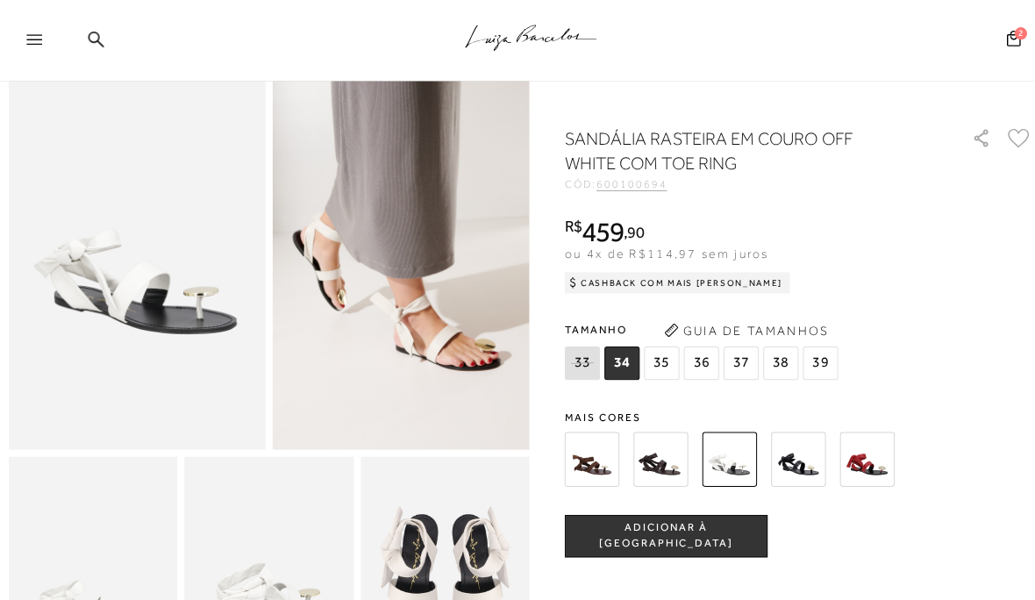
scroll to position [90, 0]
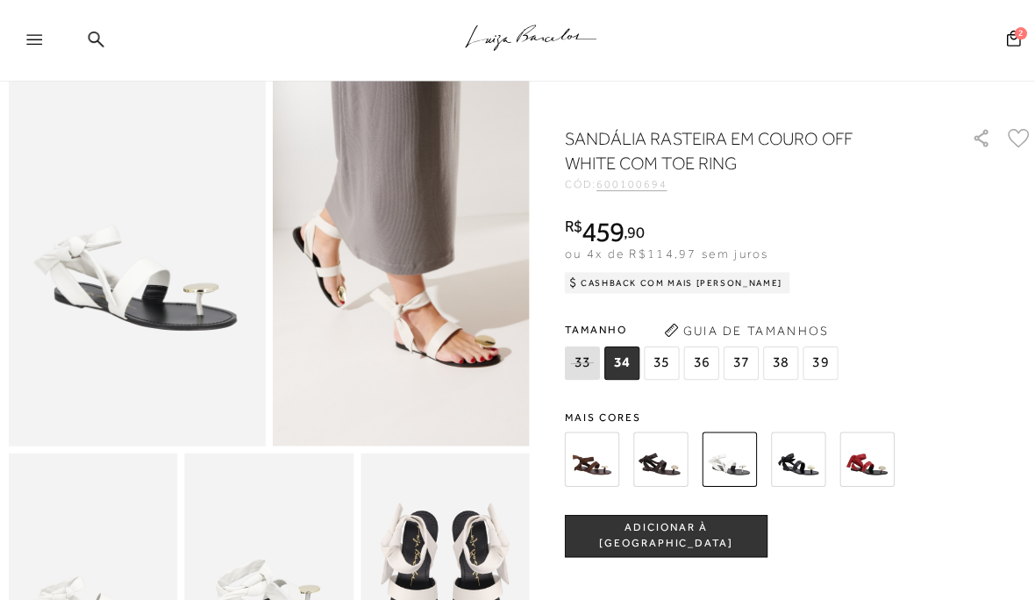
click at [801, 464] on img at bounding box center [794, 457] width 54 height 54
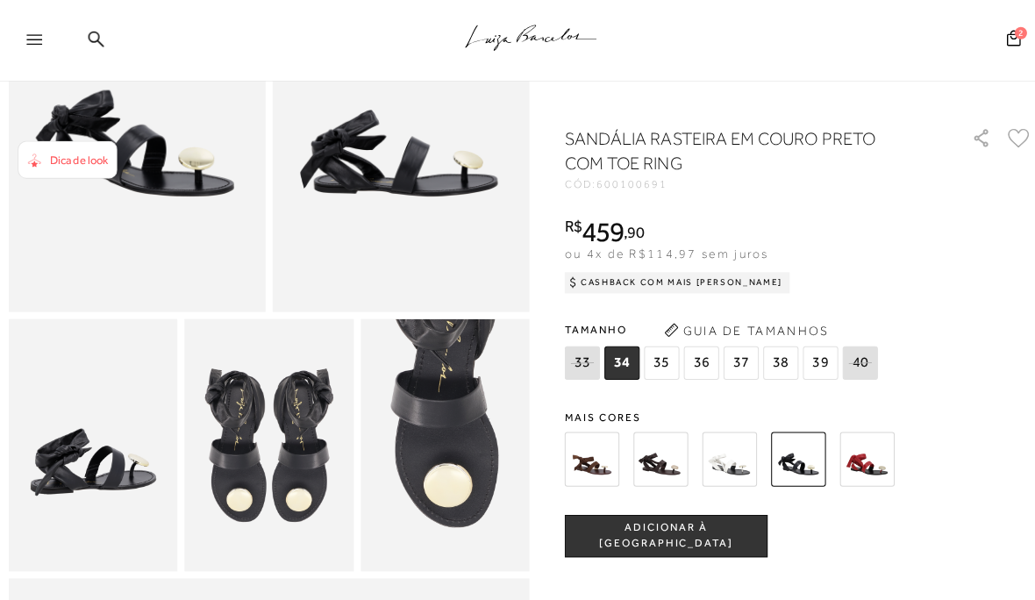
click at [871, 466] on img at bounding box center [862, 457] width 54 height 54
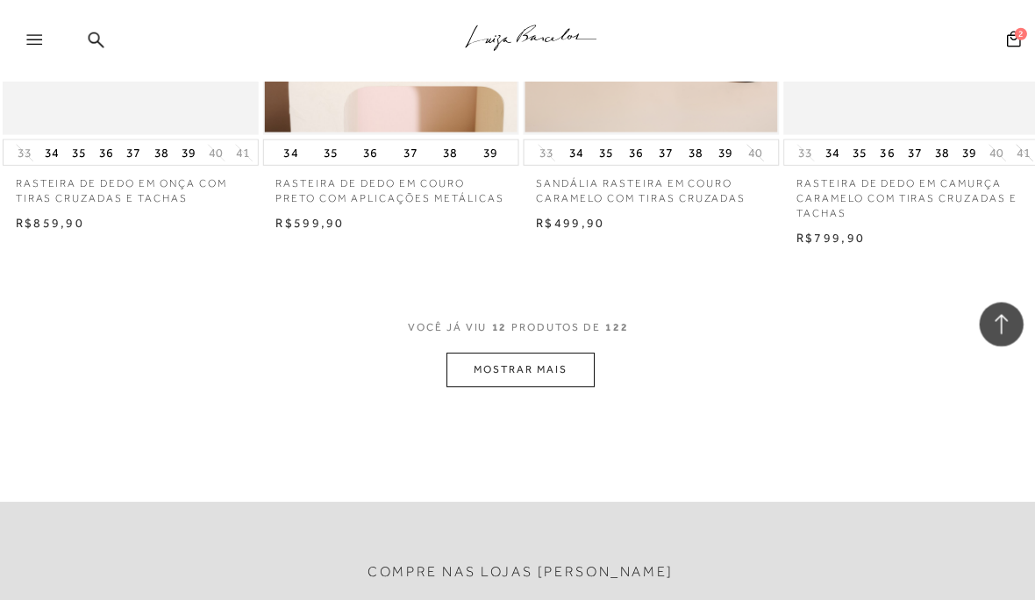
scroll to position [1423, 0]
click at [492, 356] on button "MOSTRAR MAIS" at bounding box center [517, 367] width 147 height 34
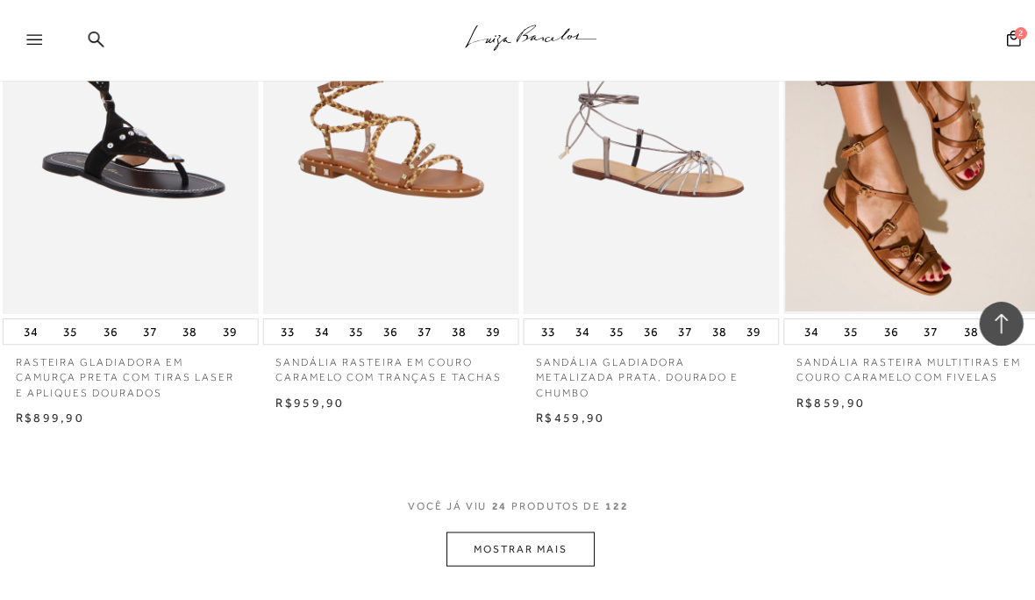
scroll to position [2777, 0]
click at [580, 532] on button "MOSTRAR MAIS" at bounding box center [517, 545] width 147 height 34
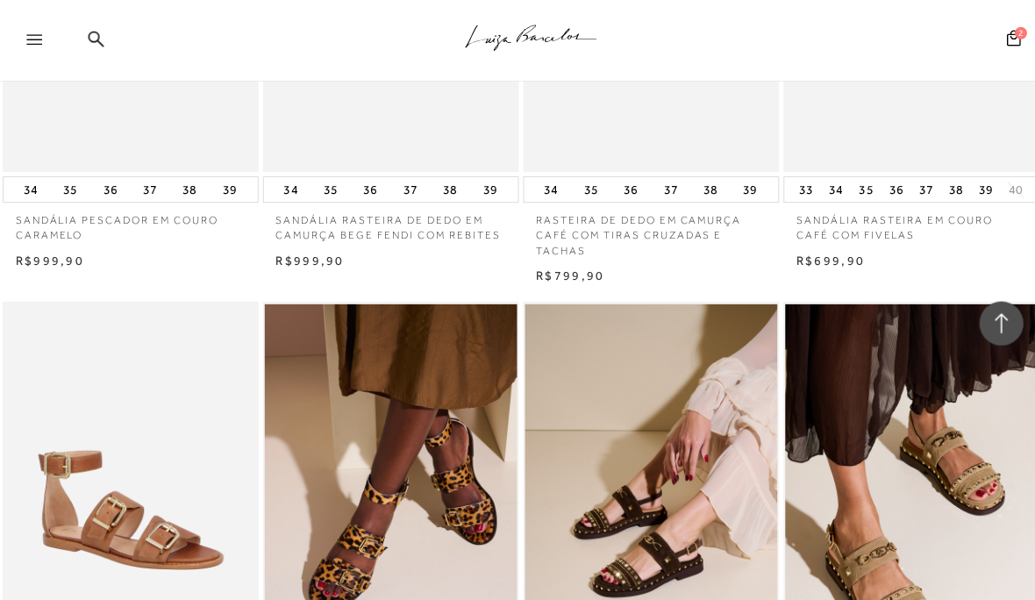
scroll to position [3940, 0]
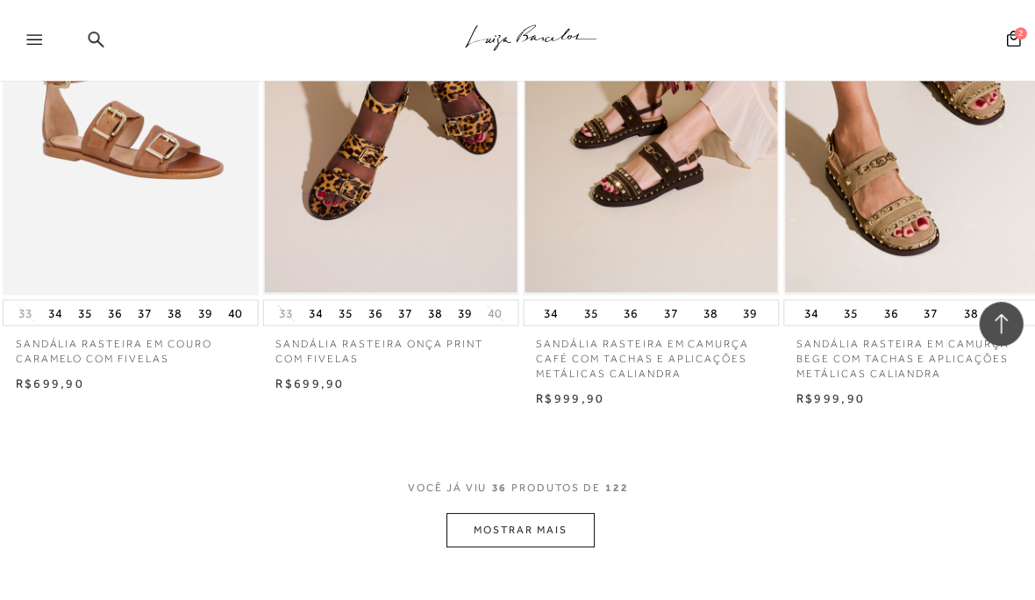
click at [584, 510] on button "MOSTRAR MAIS" at bounding box center [517, 527] width 147 height 34
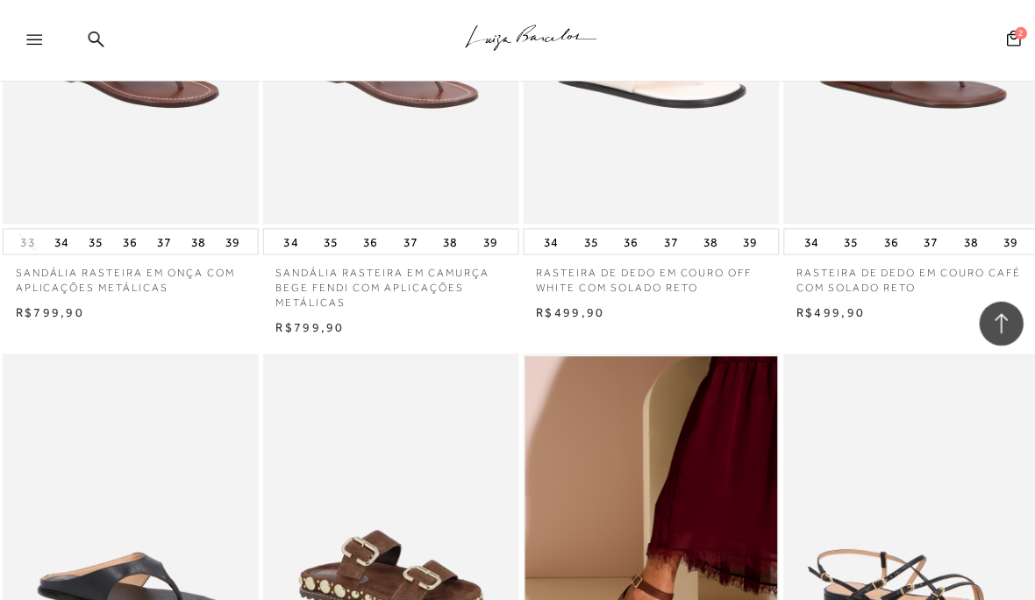
scroll to position [5420, 0]
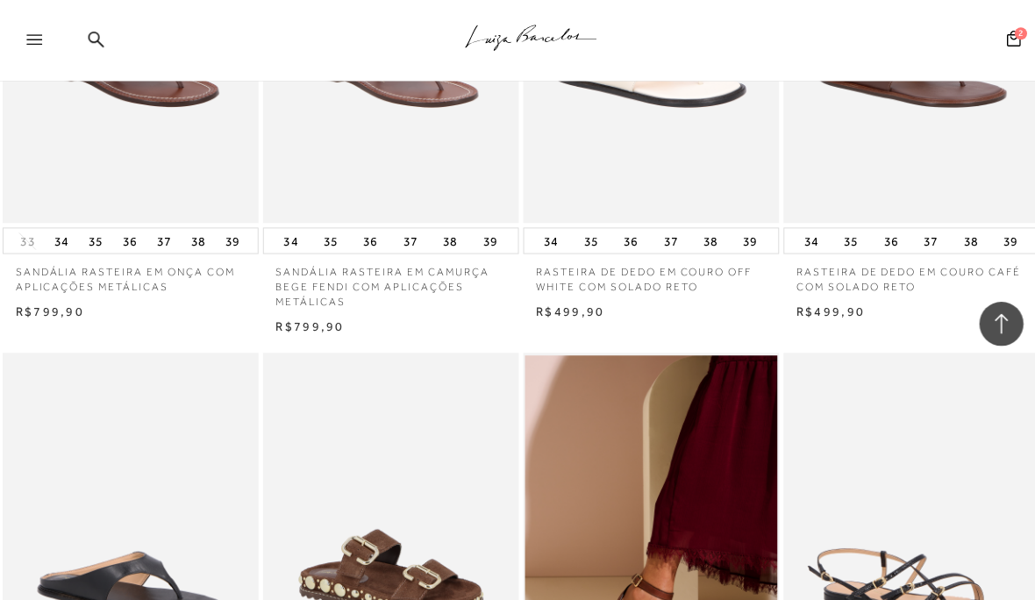
click at [104, 547] on img at bounding box center [129, 542] width 251 height 376
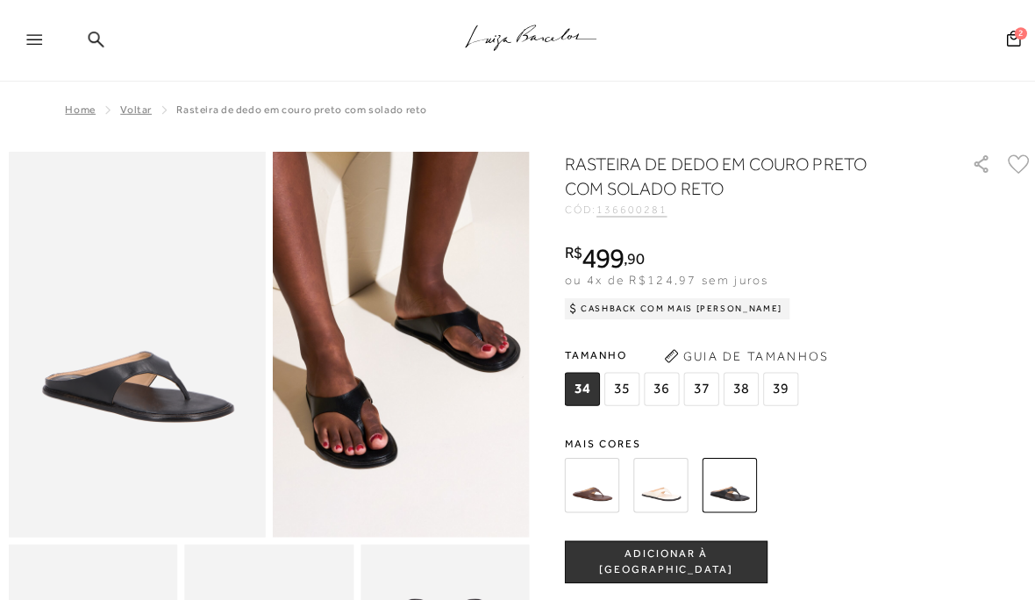
click at [741, 383] on span "38" at bounding box center [737, 386] width 35 height 33
click at [709, 554] on span "ADICIONAR À [GEOGRAPHIC_DATA]" at bounding box center [662, 558] width 200 height 31
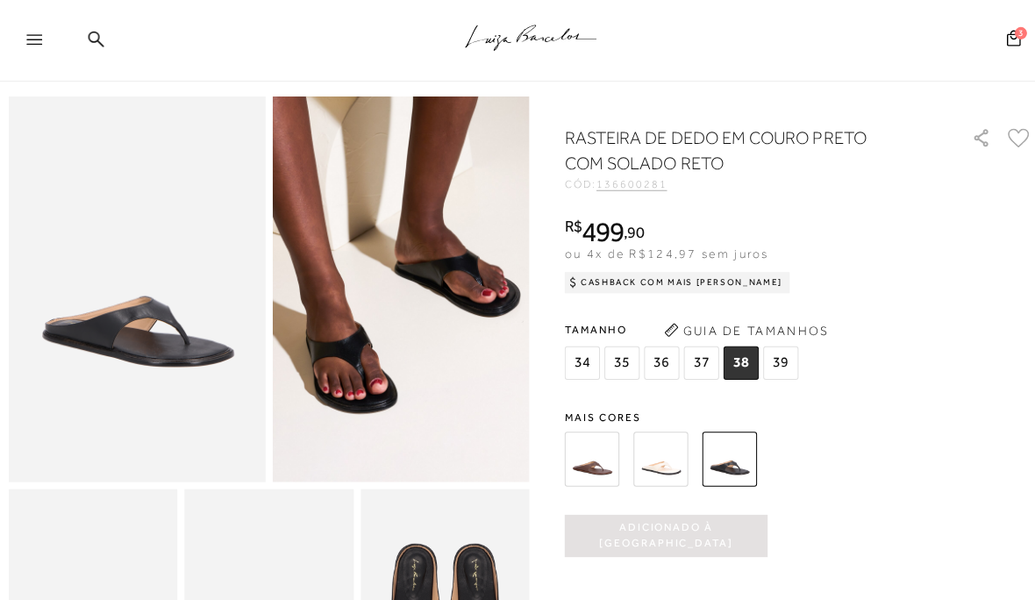
scroll to position [55, 0]
click at [728, 534] on span "Adicionado à [GEOGRAPHIC_DATA]" at bounding box center [663, 533] width 202 height 31
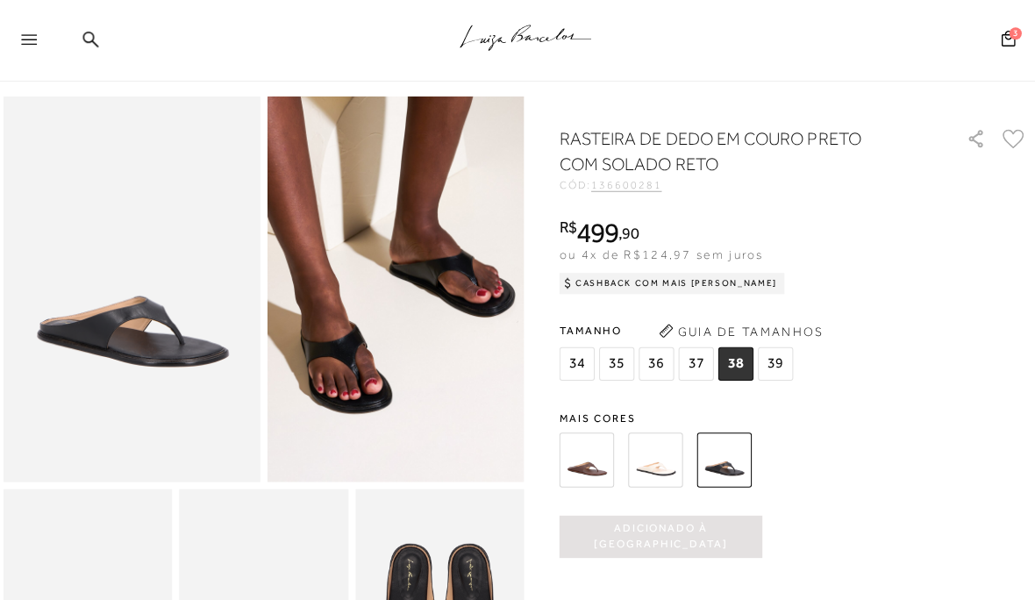
scroll to position [0, 0]
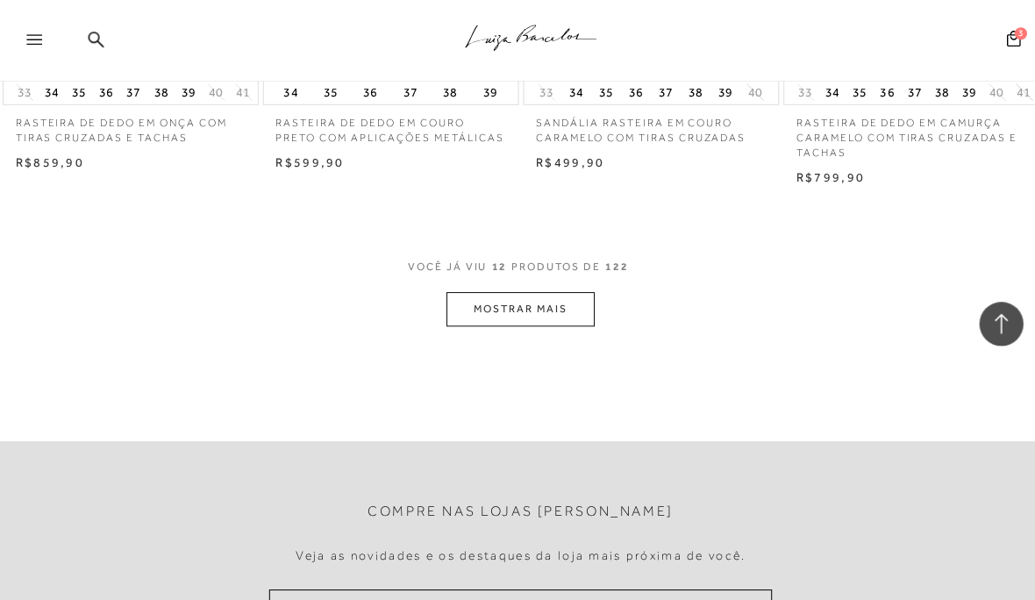
scroll to position [1483, 0]
click at [496, 297] on button "MOSTRAR MAIS" at bounding box center [517, 307] width 147 height 34
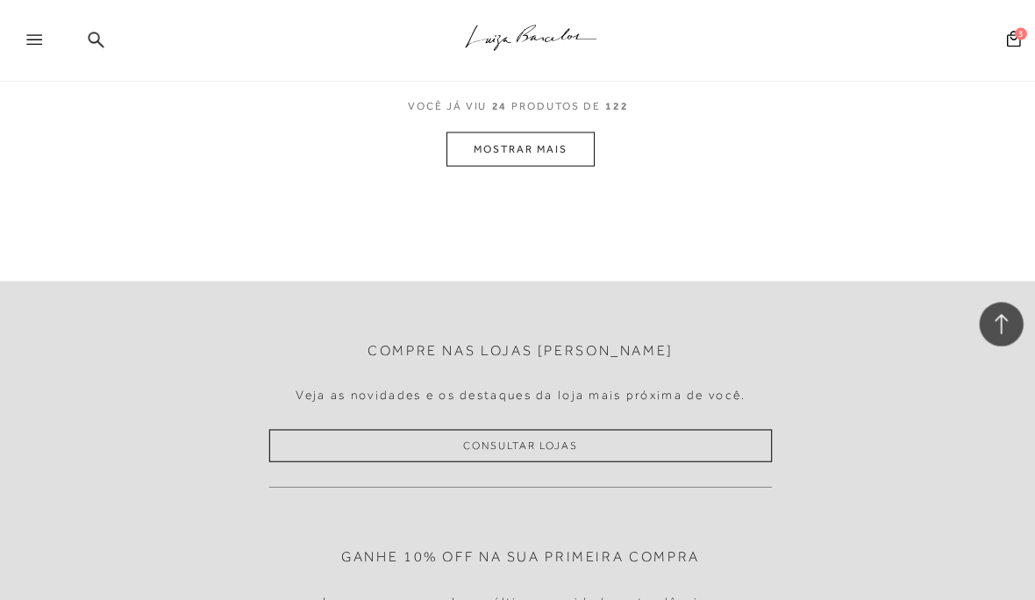
scroll to position [3175, 0]
click at [496, 131] on button "MOSTRAR MAIS" at bounding box center [517, 148] width 147 height 34
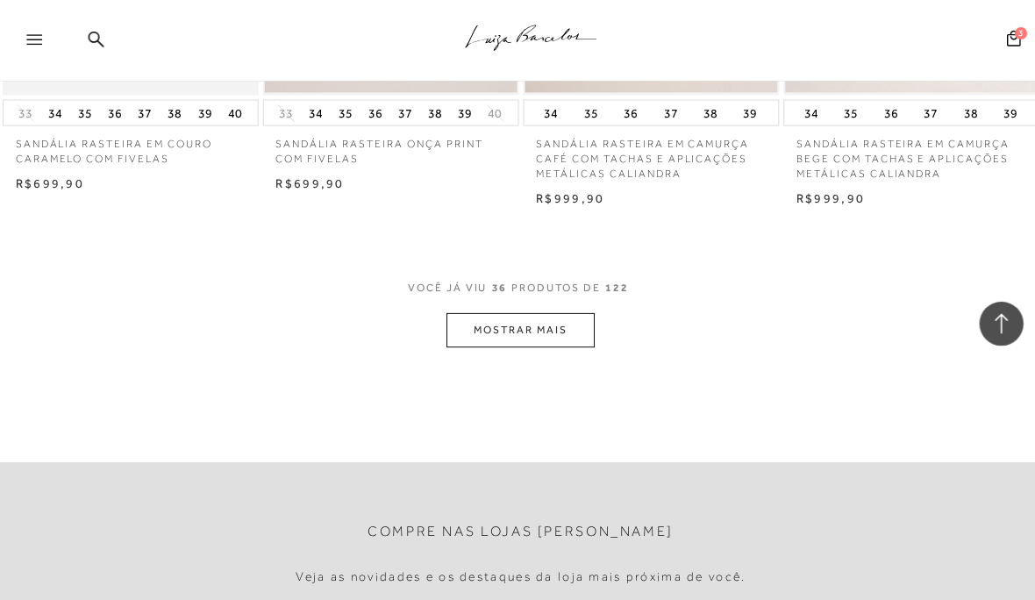
scroll to position [4528, 0]
click at [515, 310] on button "MOSTRAR MAIS" at bounding box center [517, 327] width 147 height 34
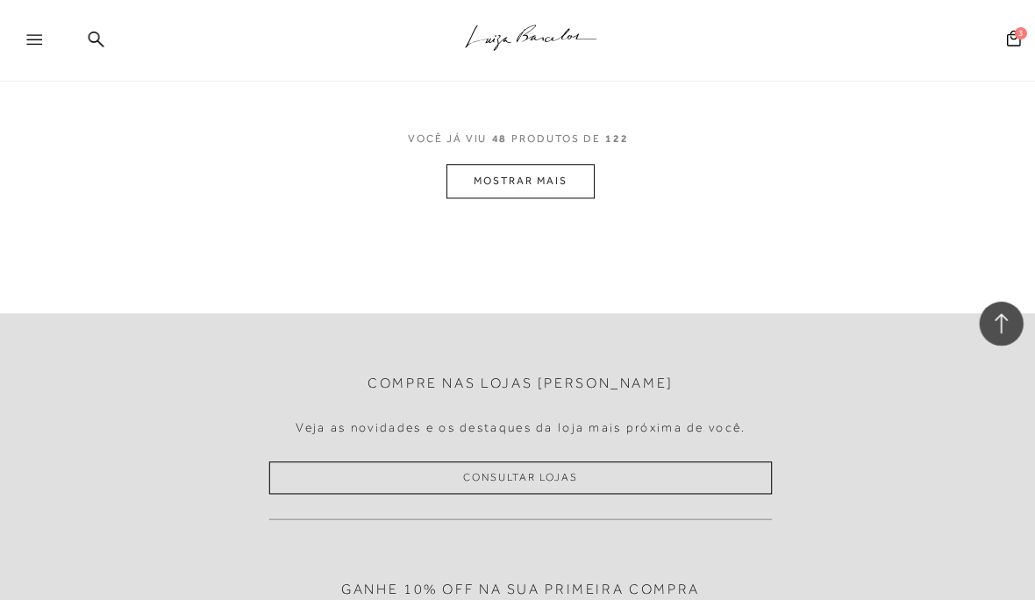
scroll to position [6193, 0]
click at [500, 162] on button "MOSTRAR MAIS" at bounding box center [517, 179] width 147 height 34
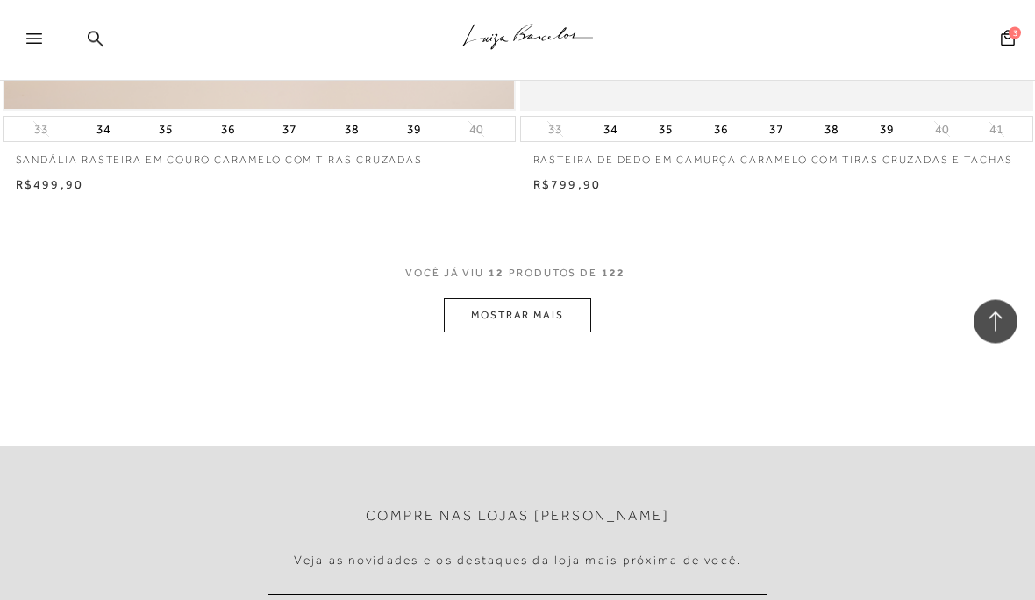
scroll to position [5190, 0]
click at [482, 304] on button "MOSTRAR MAIS" at bounding box center [517, 315] width 147 height 34
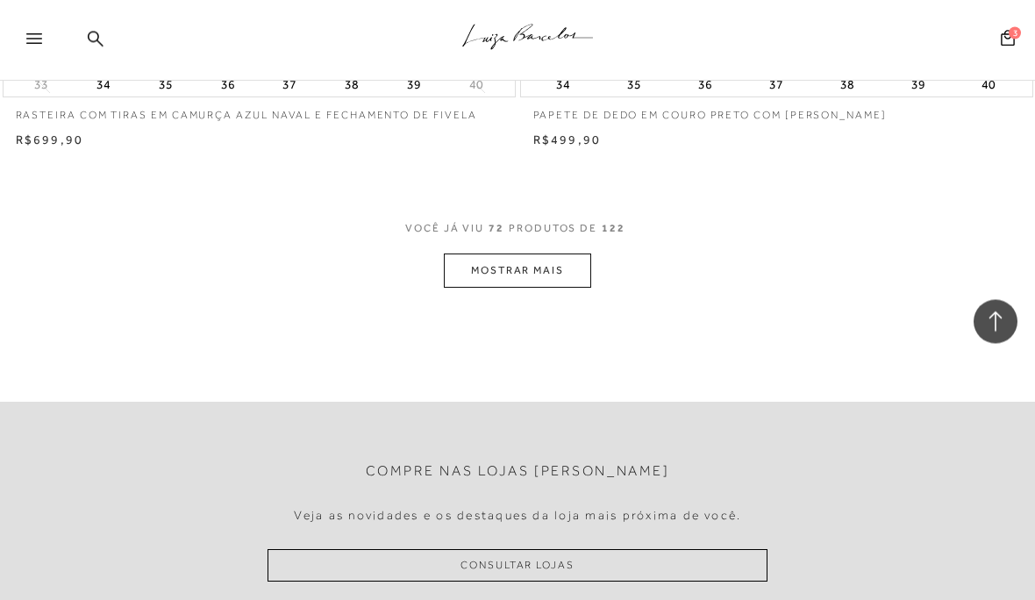
scroll to position [10466, 0]
click at [502, 254] on button "MOSTRAR MAIS" at bounding box center [517, 271] width 147 height 34
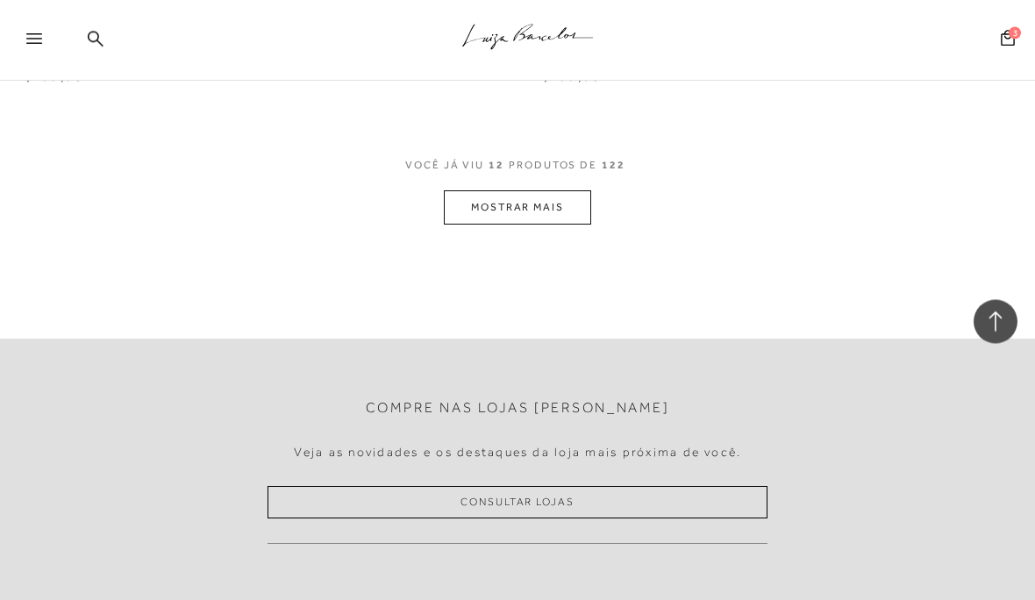
scroll to position [5296, 0]
click at [479, 200] on button "MOSTRAR MAIS" at bounding box center [517, 209] width 147 height 34
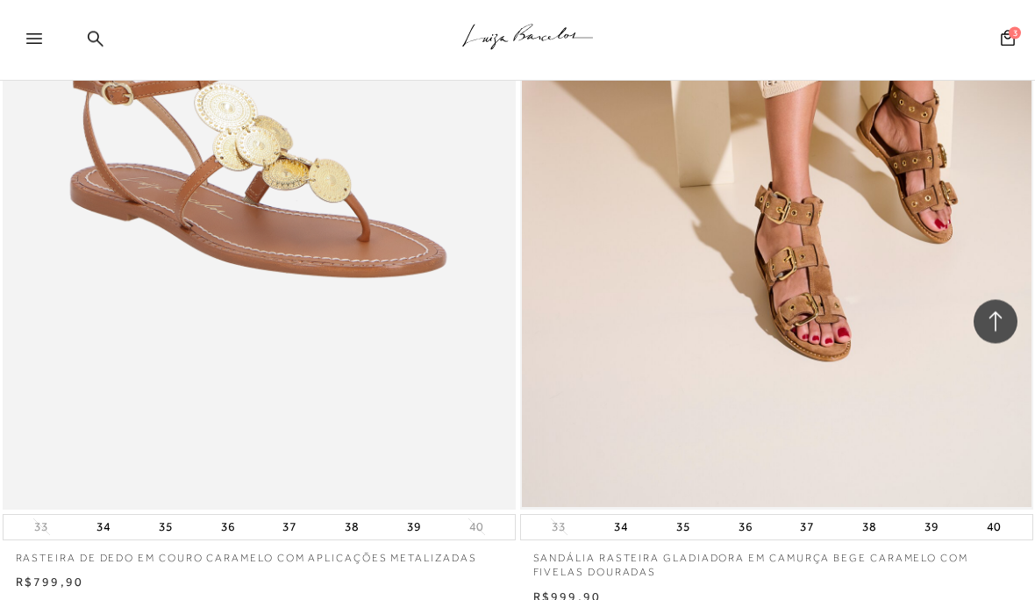
scroll to position [7415, 0]
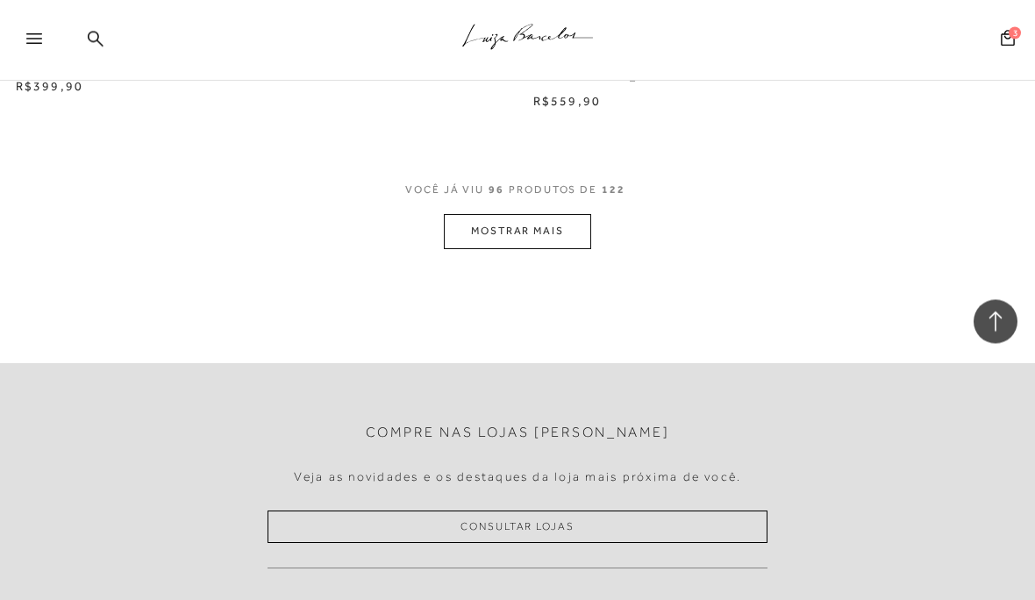
click at [500, 215] on button "MOSTRAR MAIS" at bounding box center [517, 232] width 147 height 34
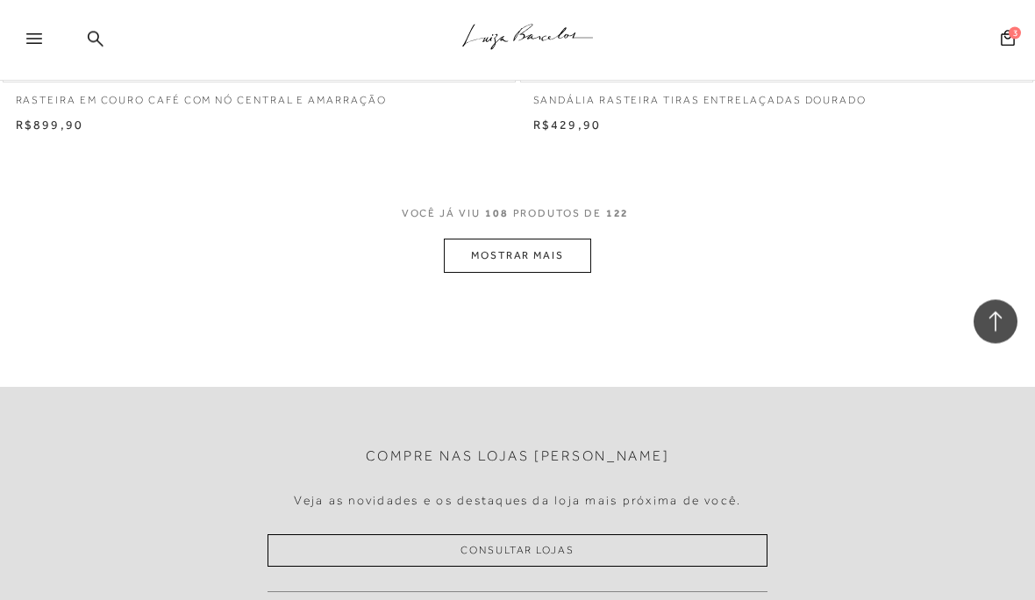
scroll to position [15742, 0]
click at [507, 239] on button "MOSTRAR MAIS" at bounding box center [517, 256] width 147 height 34
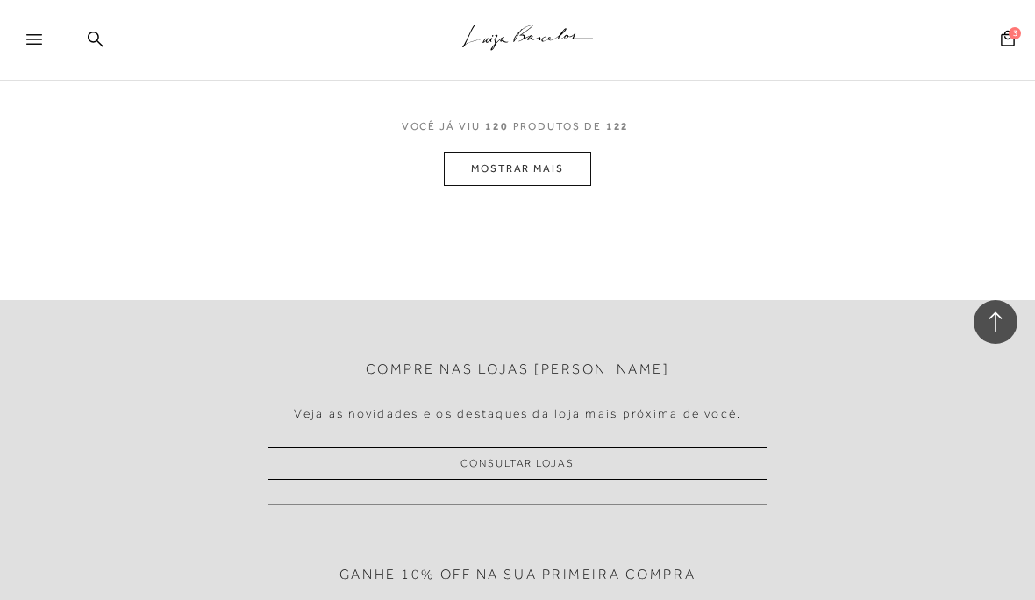
scroll to position [21080, 0]
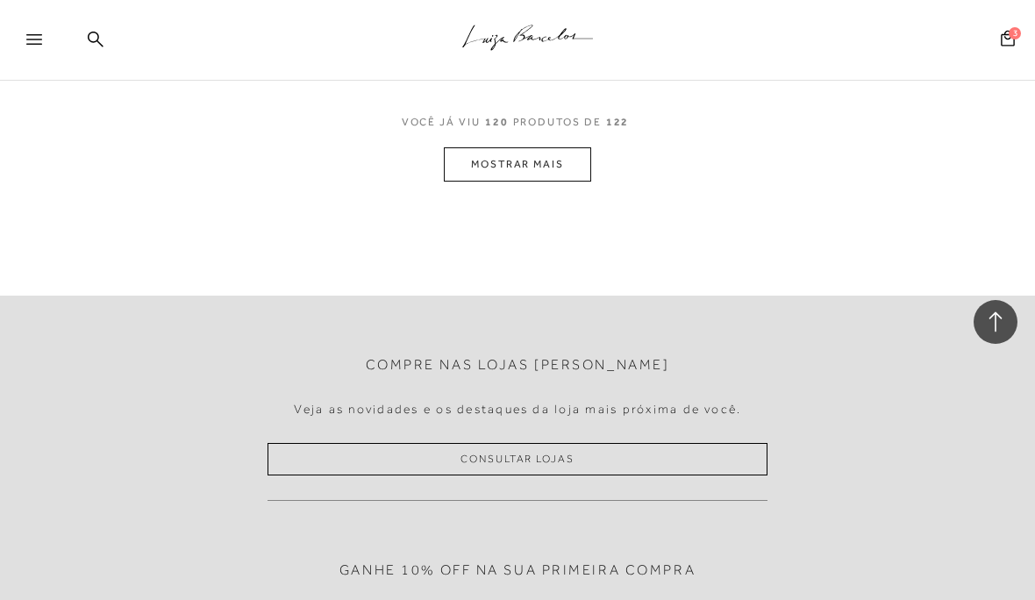
click at [479, 147] on button "MOSTRAR MAIS" at bounding box center [517, 164] width 147 height 34
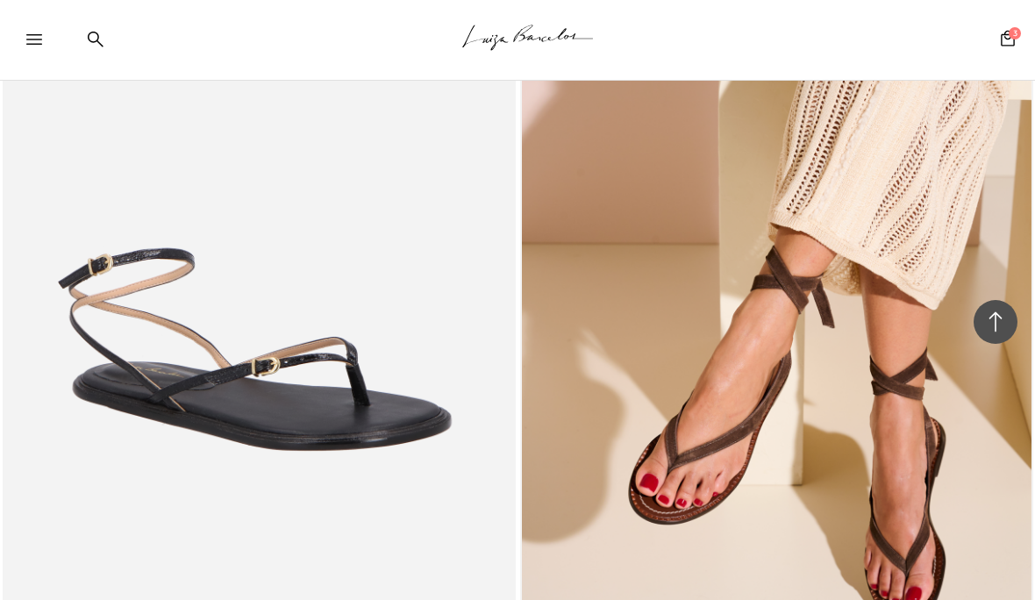
scroll to position [19474, 0]
click at [1022, 39] on div ".a{fill-rule:evenodd;stroke:#000!important;stroke-width:0!important;}" at bounding box center [547, 40] width 978 height 81
click at [1013, 43] on icon at bounding box center [1008, 38] width 14 height 17
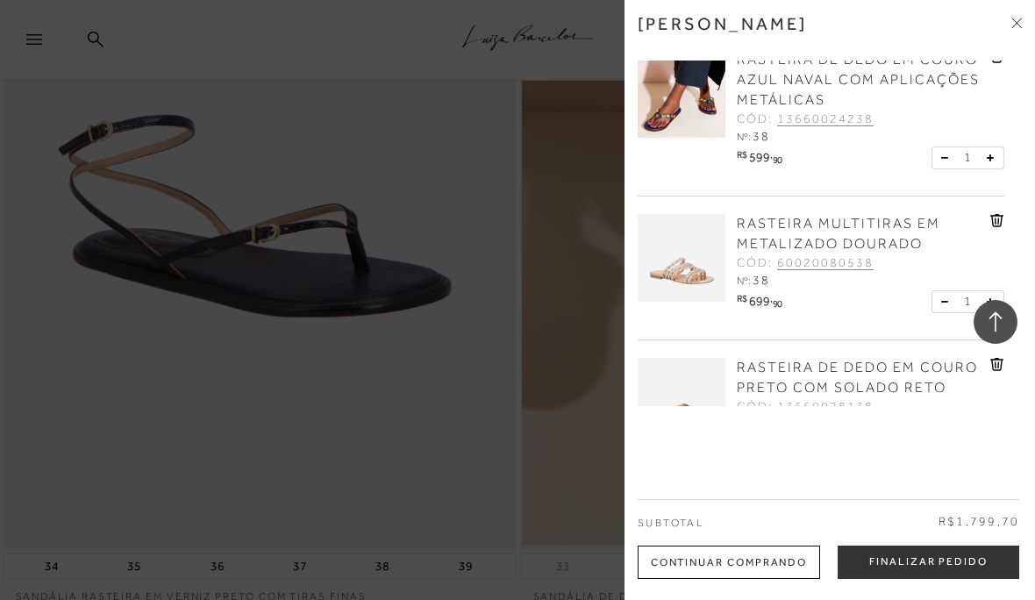
scroll to position [19610, 0]
click at [949, 448] on button at bounding box center [949, 446] width 15 height 16
click at [955, 438] on button at bounding box center [949, 446] width 15 height 16
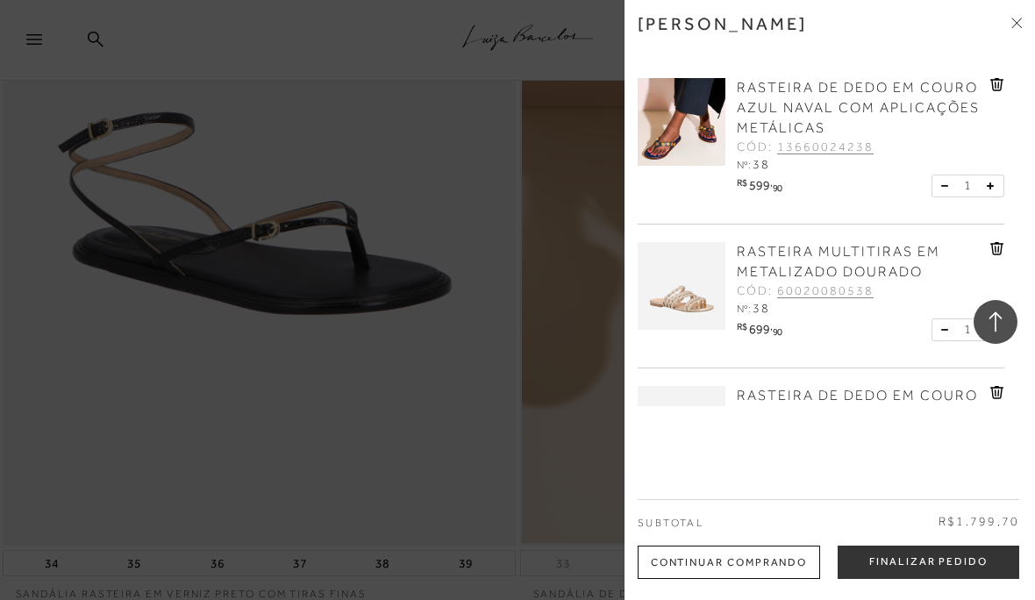
scroll to position [0, 0]
click at [1002, 396] on icon at bounding box center [997, 392] width 13 height 13
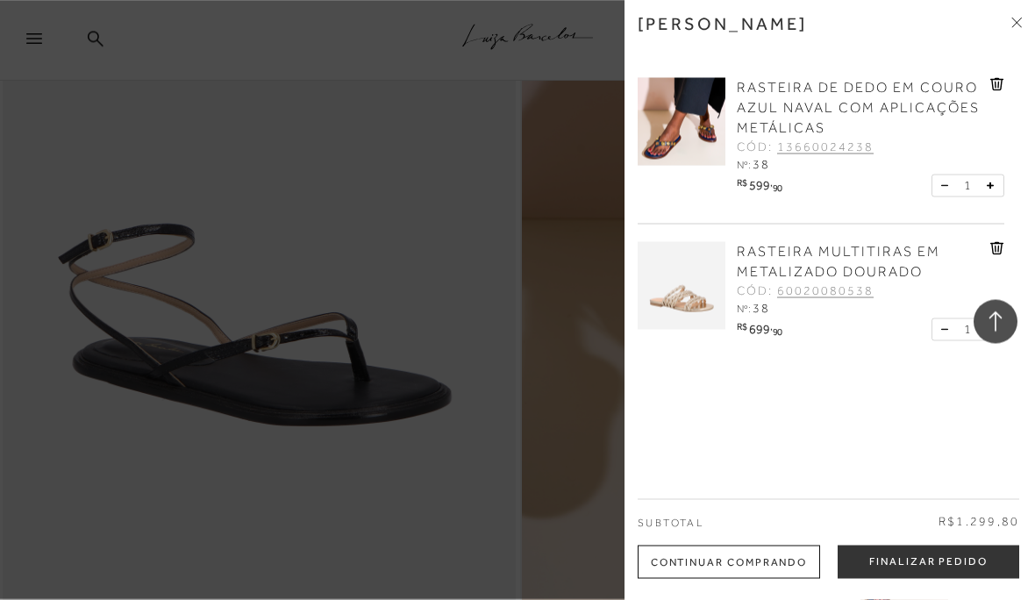
scroll to position [19499, 0]
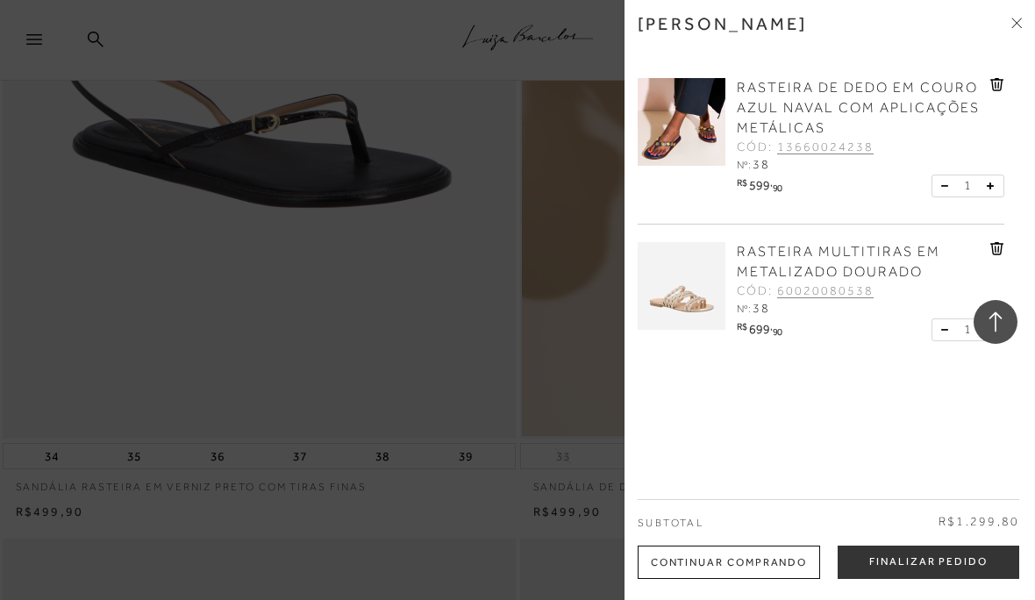
click at [957, 579] on button "Finalizar Pedido" at bounding box center [929, 562] width 182 height 33
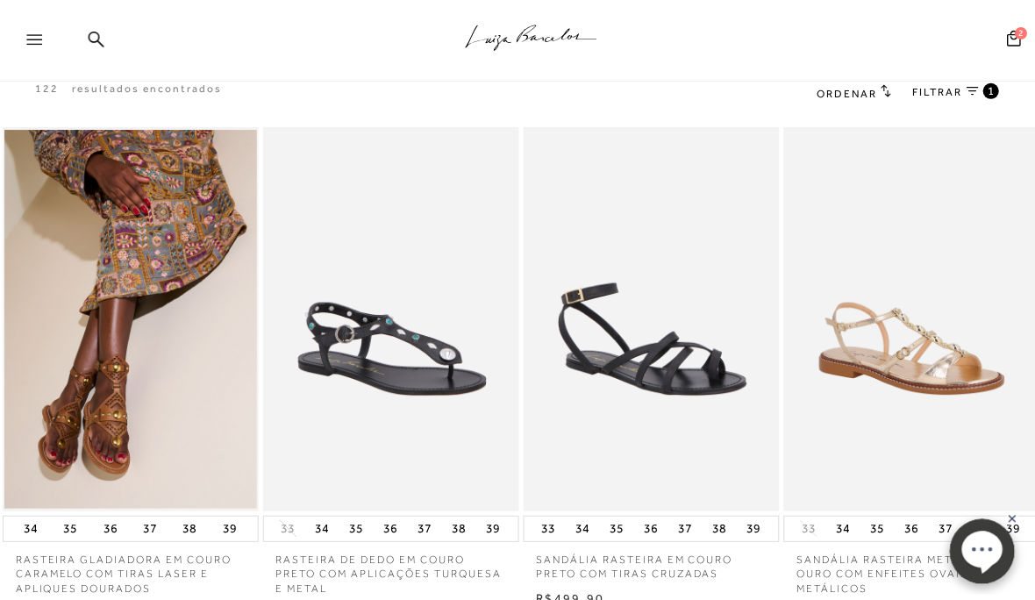
scroll to position [153, 0]
